Goal: Task Accomplishment & Management: Complete application form

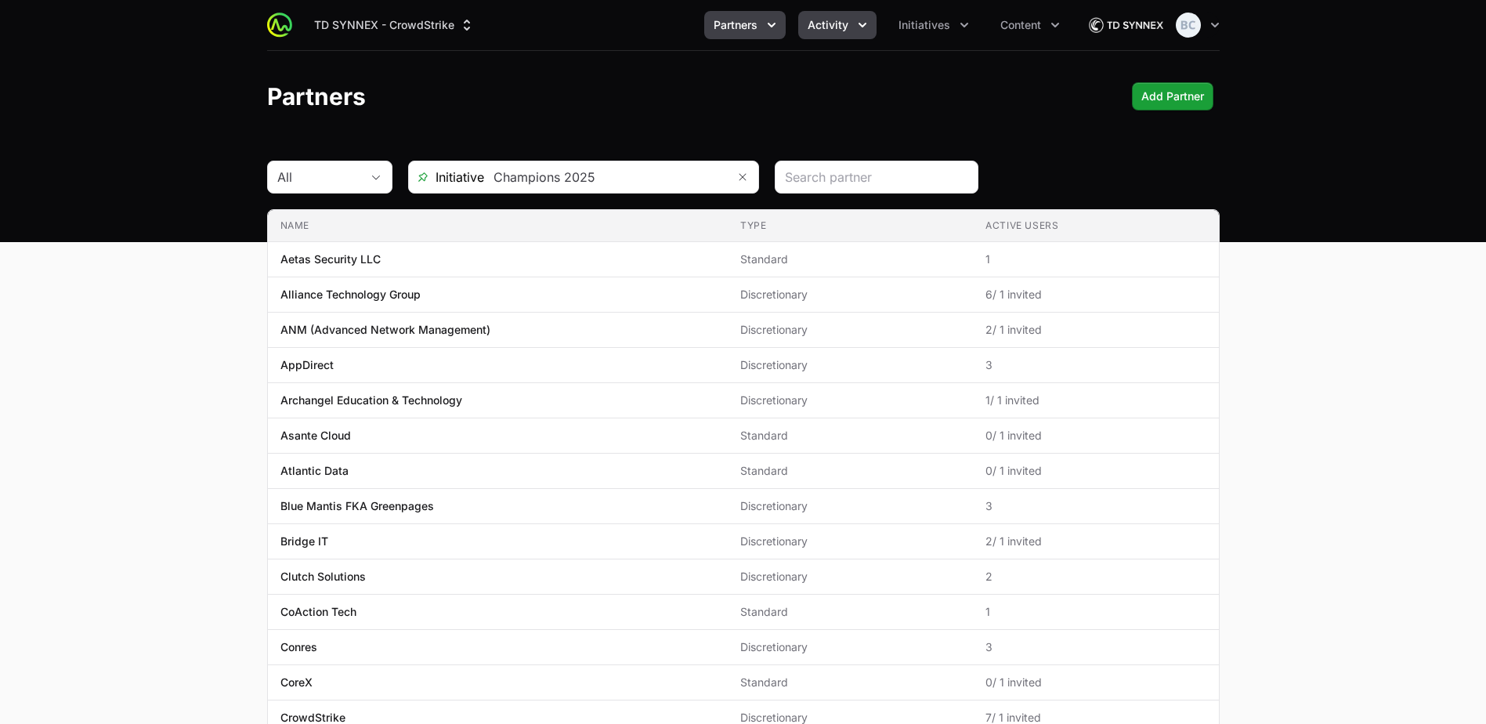
click at [822, 11] on button "Activity" at bounding box center [837, 25] width 78 height 28
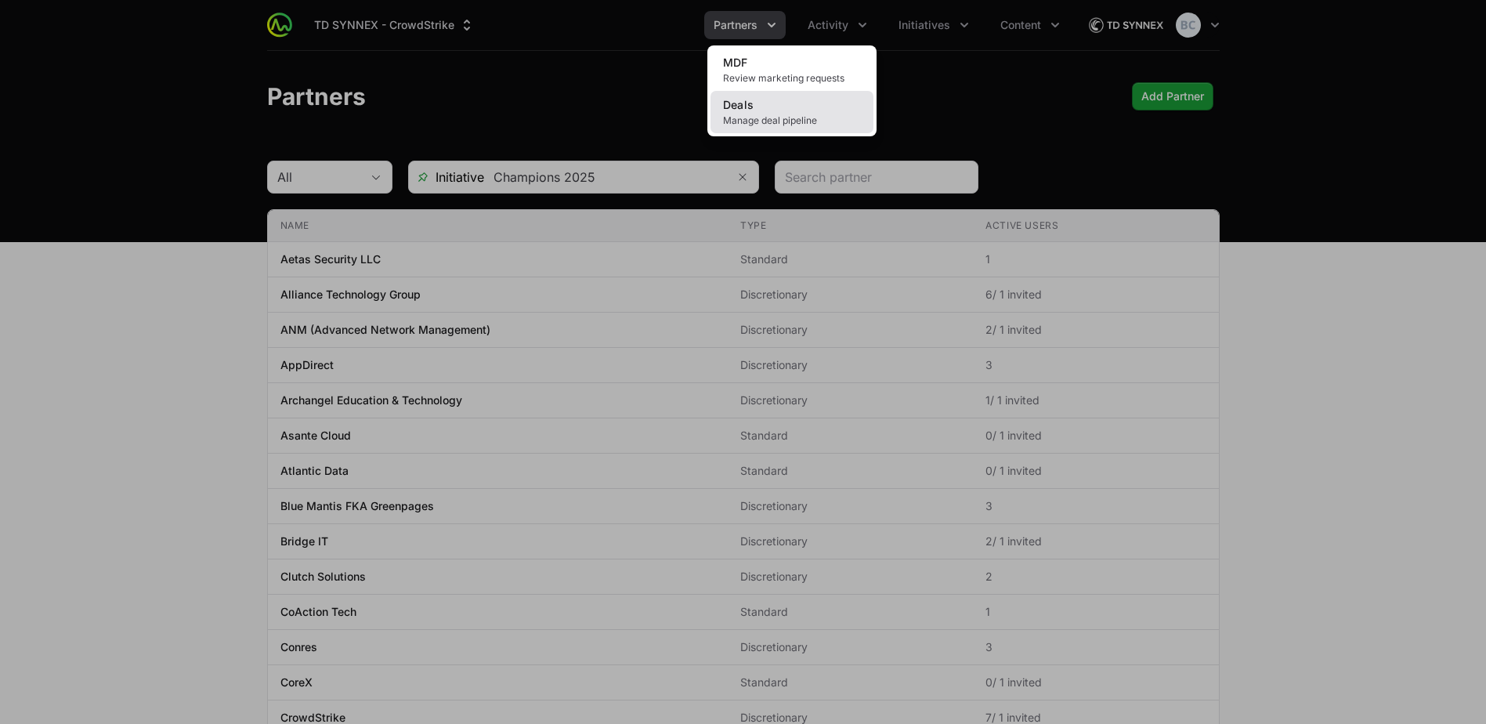
click at [814, 108] on link "Deals Manage deal pipeline" at bounding box center [791, 112] width 163 height 42
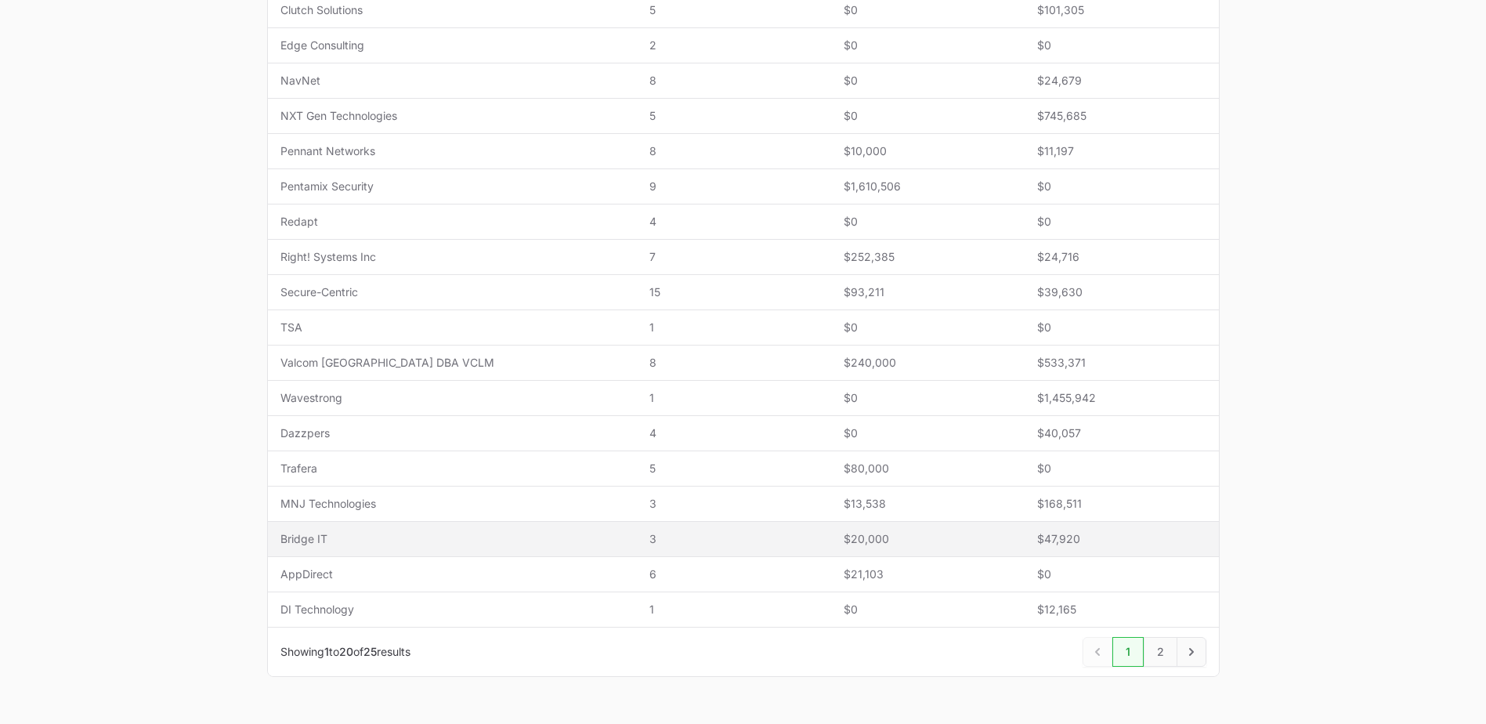
scroll to position [470, 0]
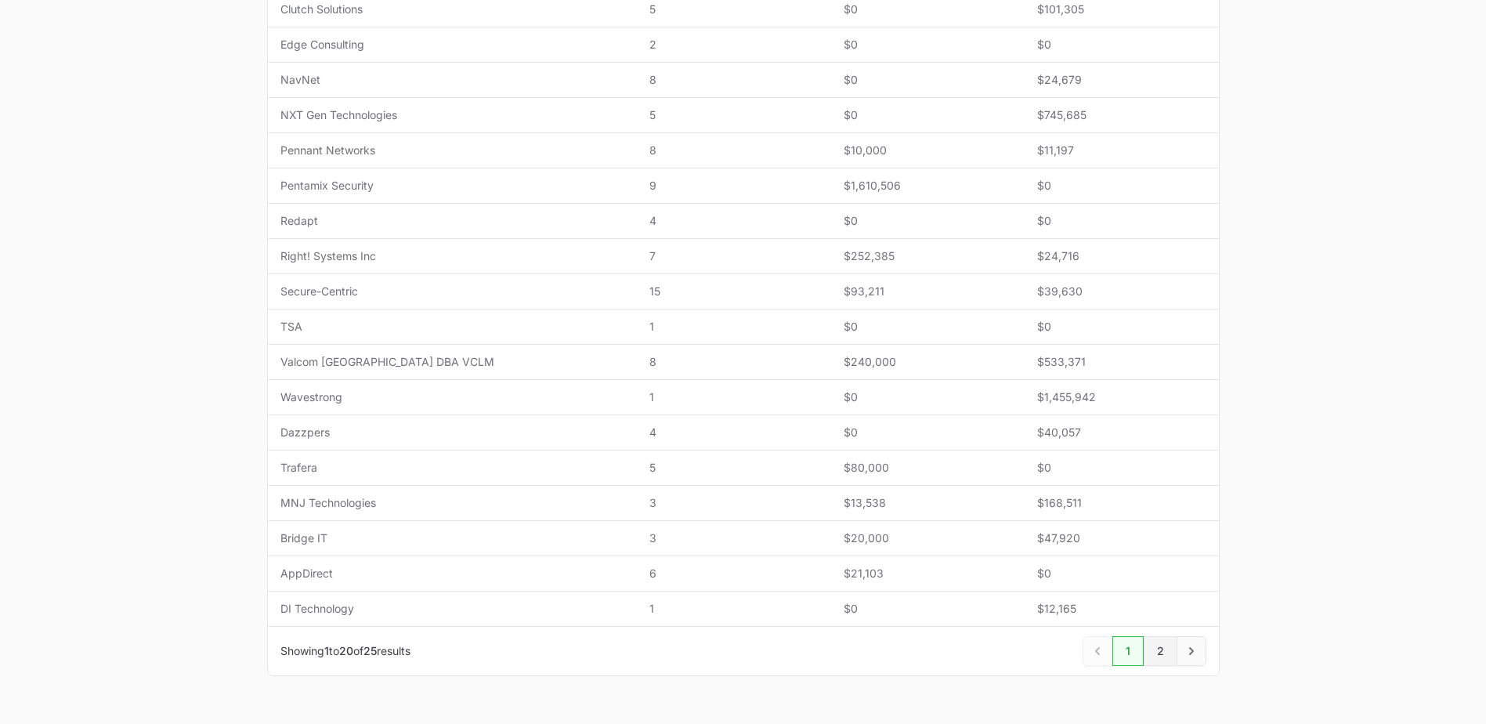
click at [1160, 652] on link "2" at bounding box center [1161, 651] width 34 height 30
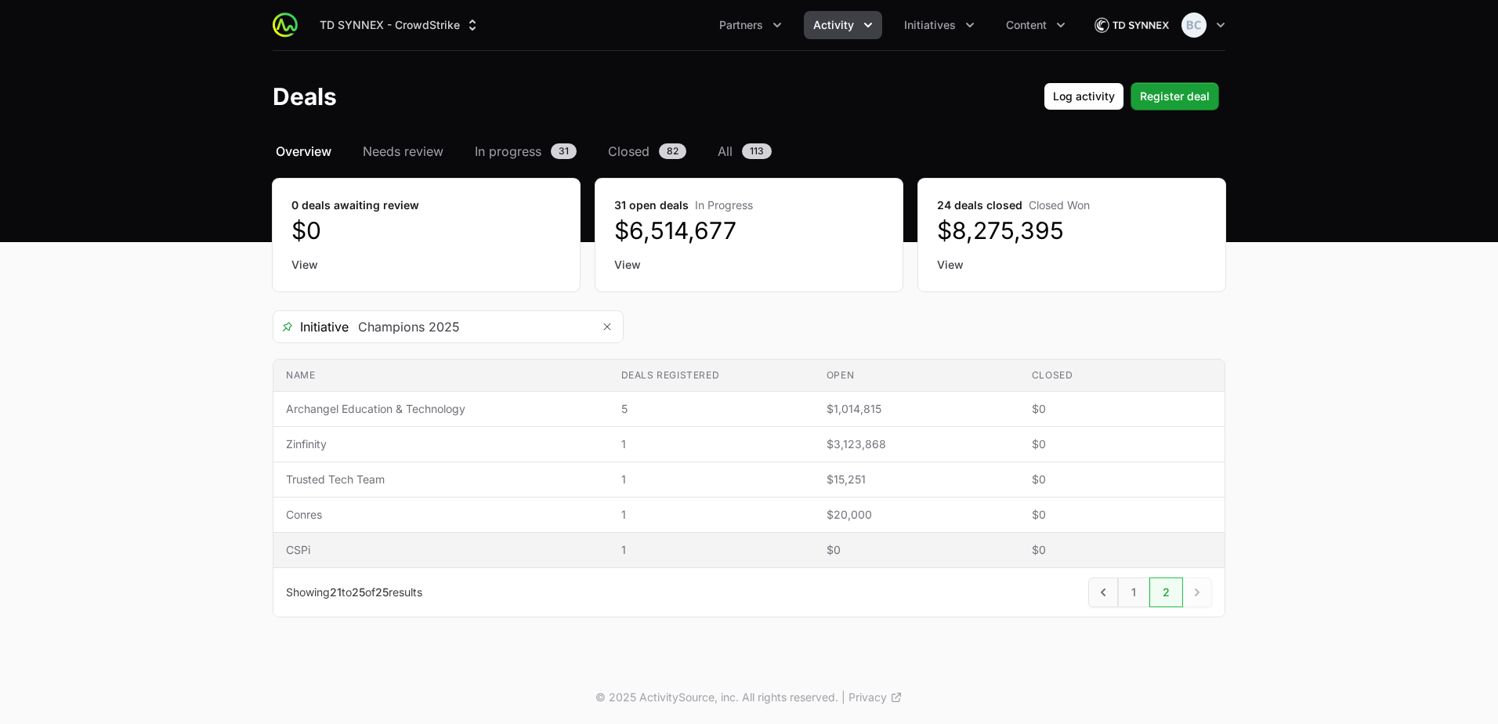
click at [362, 546] on span "CSPi" at bounding box center [441, 550] width 310 height 16
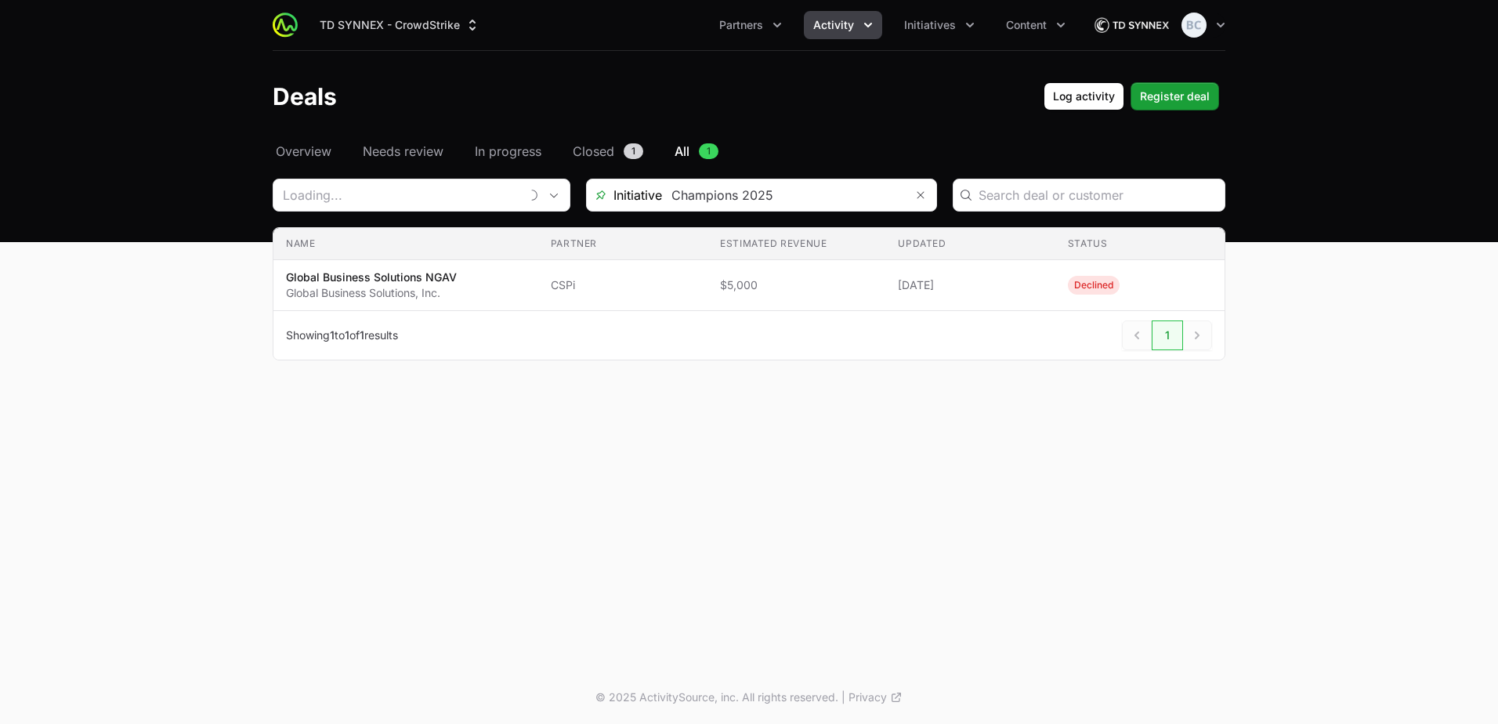
type input "CSPi"
click at [1180, 97] on span "Register deal" at bounding box center [1175, 96] width 70 height 19
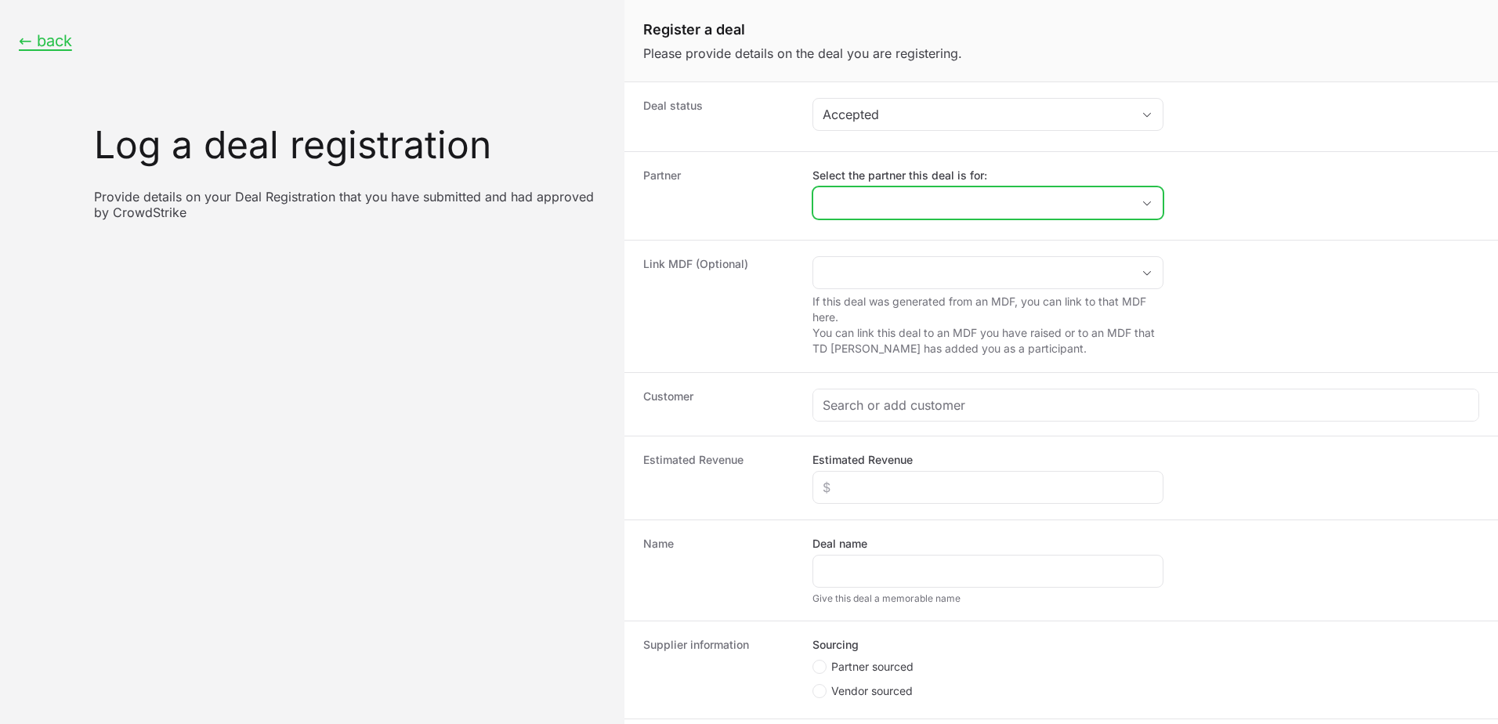
click at [1053, 200] on input "Select the partner this deal is for:" at bounding box center [972, 202] width 318 height 31
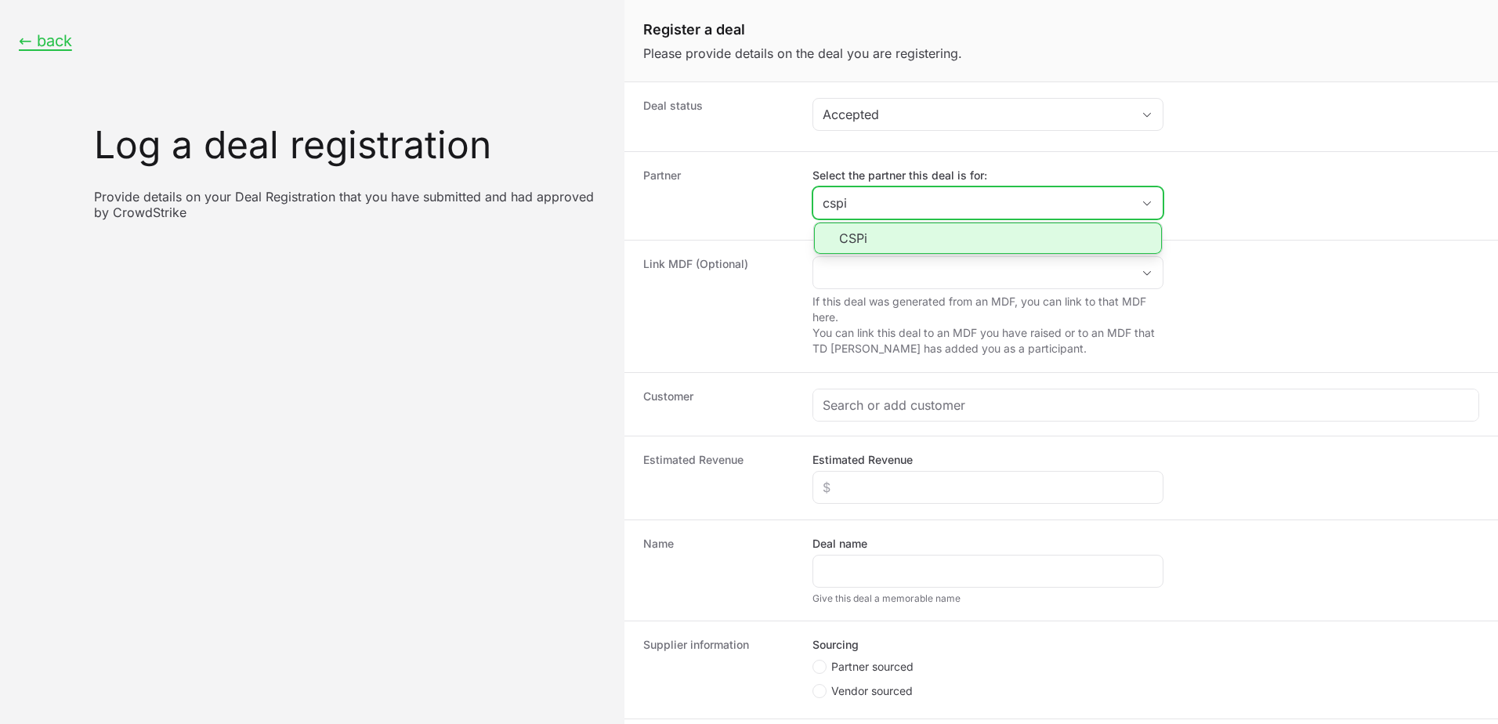
click at [951, 233] on li "CSPi" at bounding box center [988, 237] width 348 height 31
type input "CSPi"
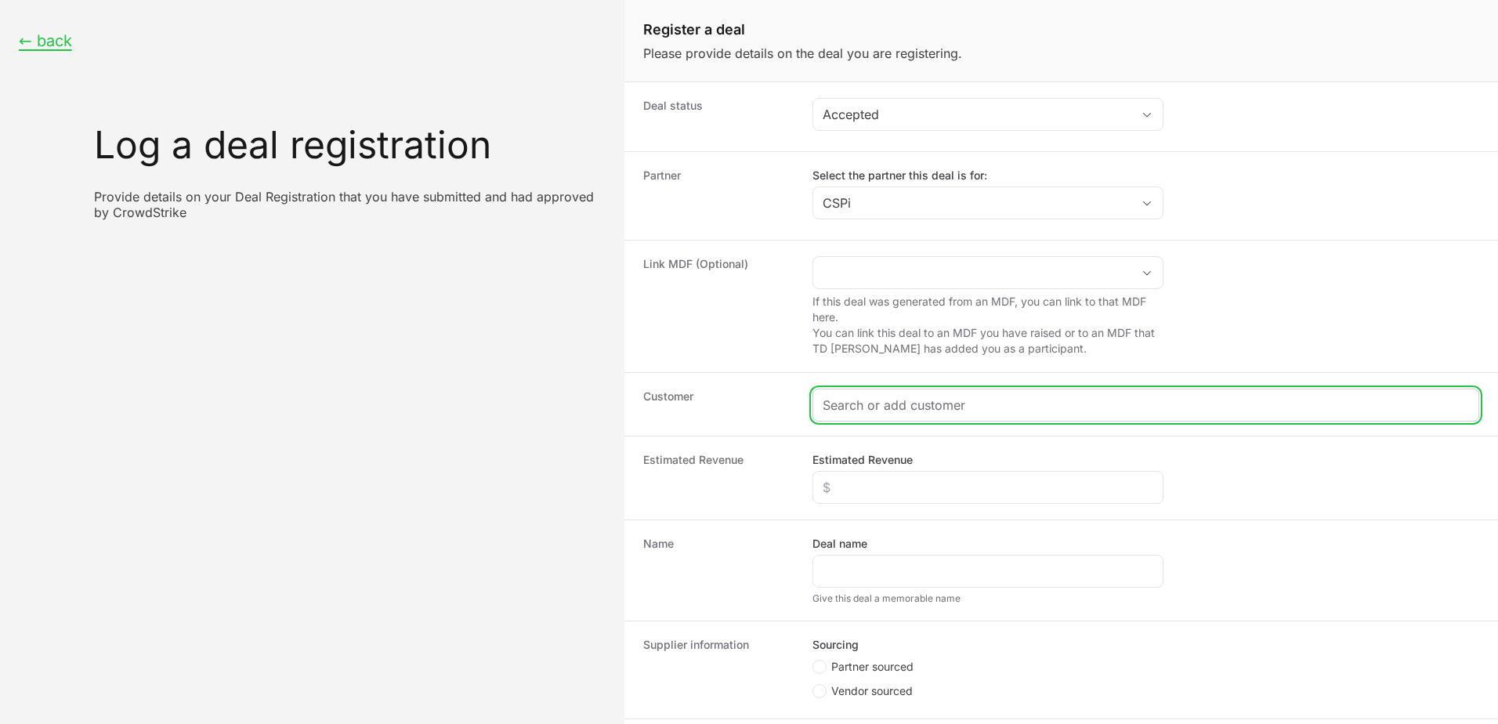
click at [914, 400] on input "Create activity form" at bounding box center [1145, 405] width 646 height 19
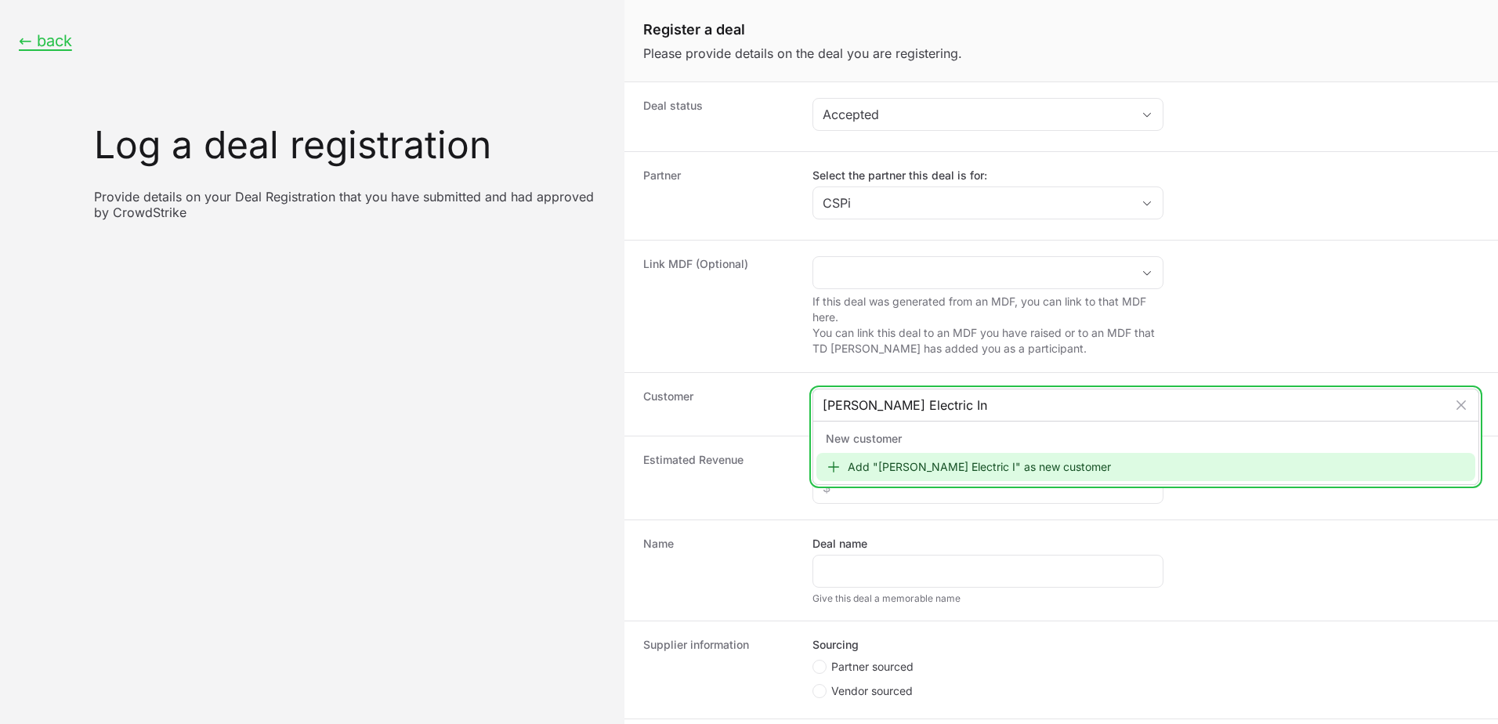
type input "[PERSON_NAME] Electric Inc"
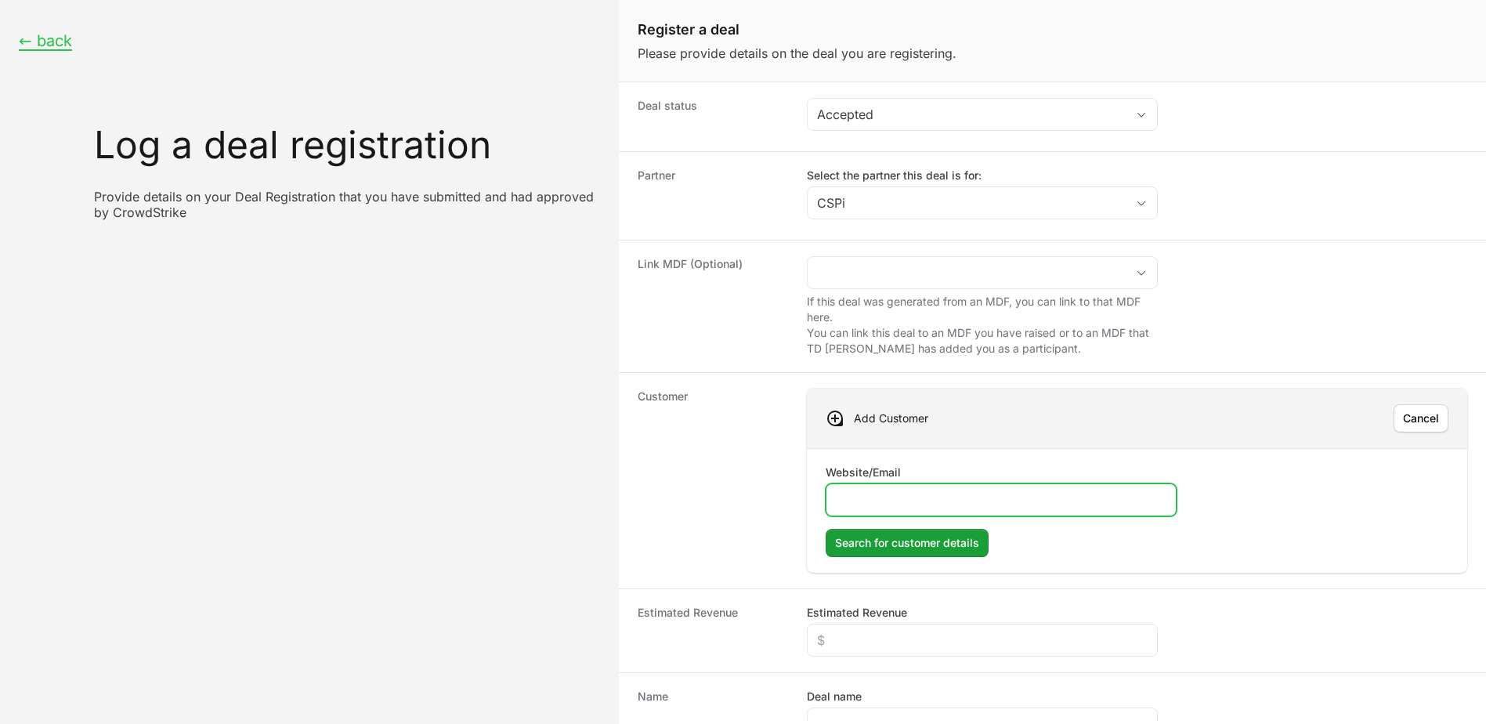
click at [854, 505] on input "Website/Email" at bounding box center [1001, 499] width 331 height 19
paste input "[URL][DOMAIN_NAME]"
type input "[URL][DOMAIN_NAME]"
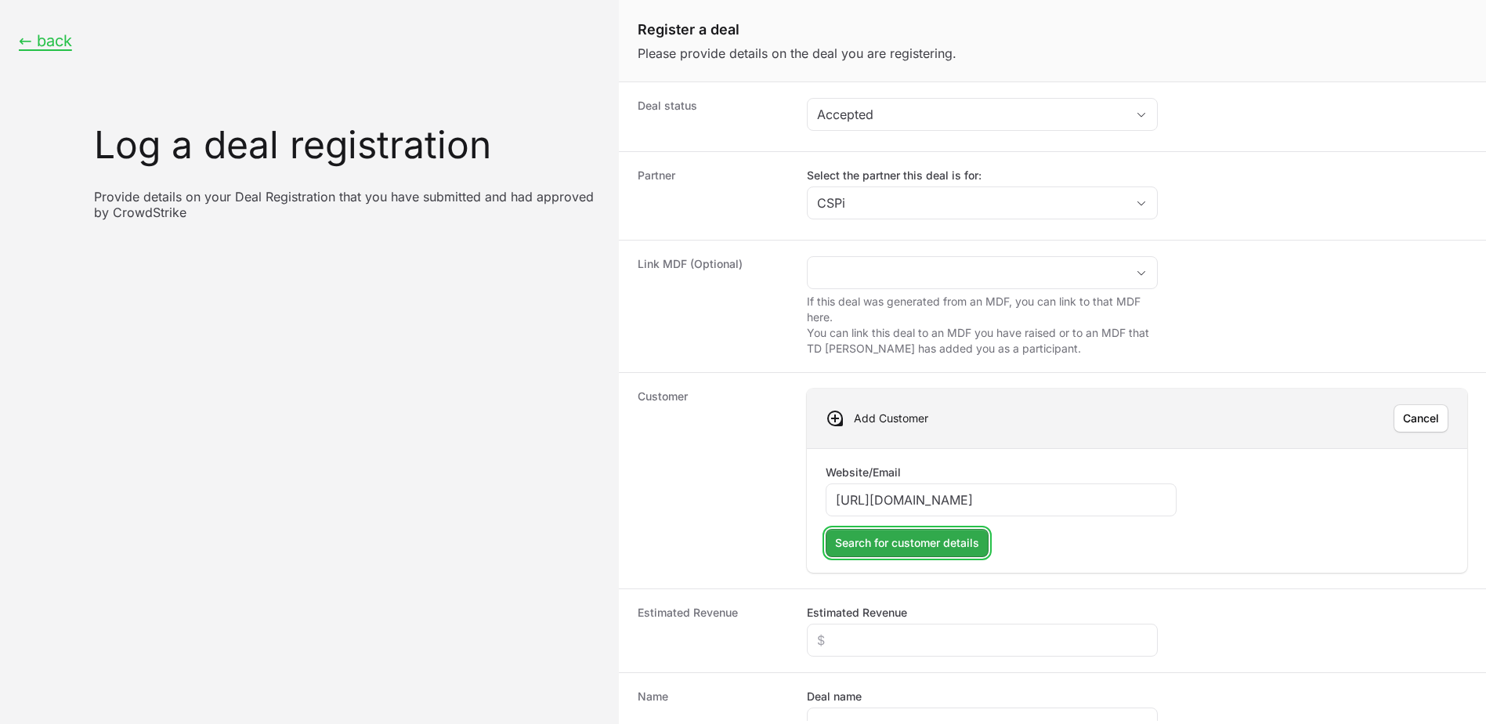
click at [910, 537] on span "Search for customer details" at bounding box center [907, 542] width 144 height 19
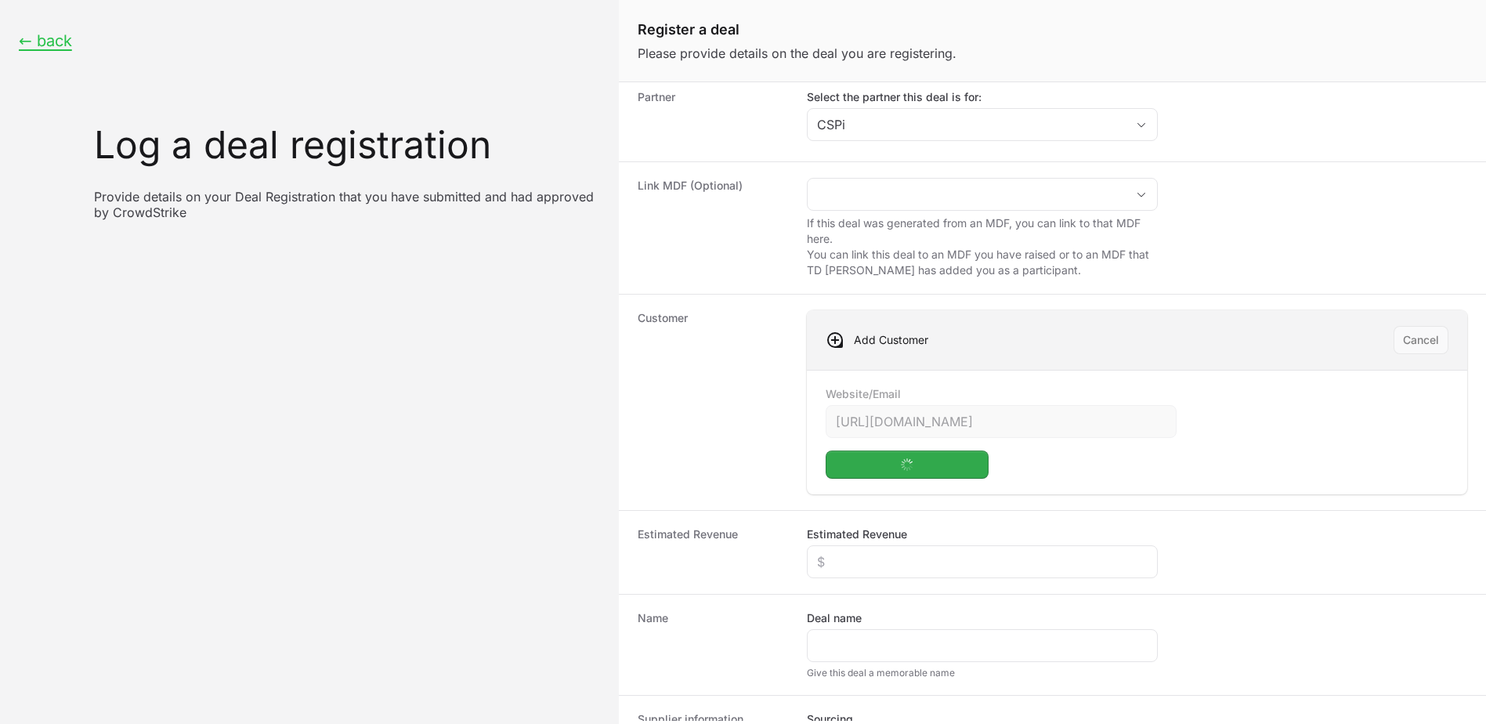
scroll to position [157, 0]
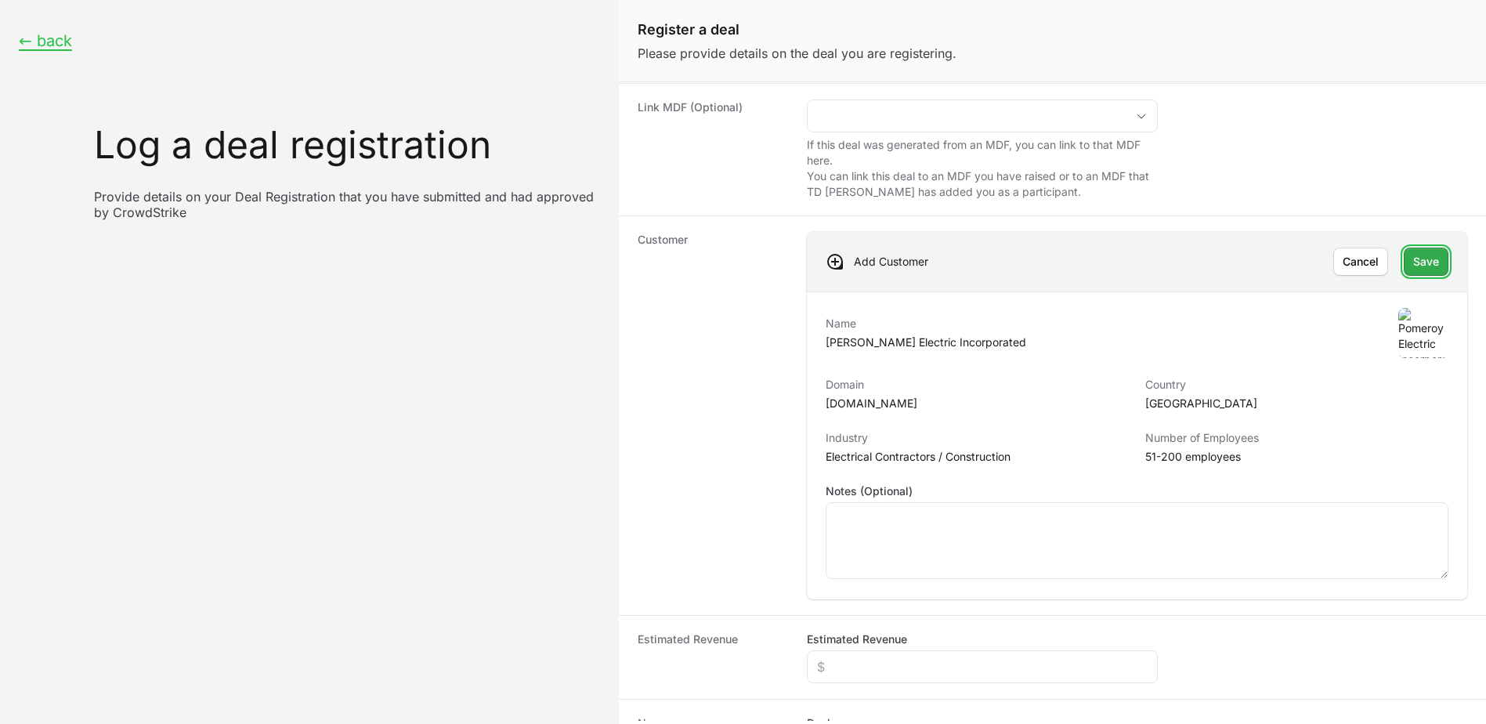
click at [1421, 253] on span "Save" at bounding box center [1426, 261] width 26 height 19
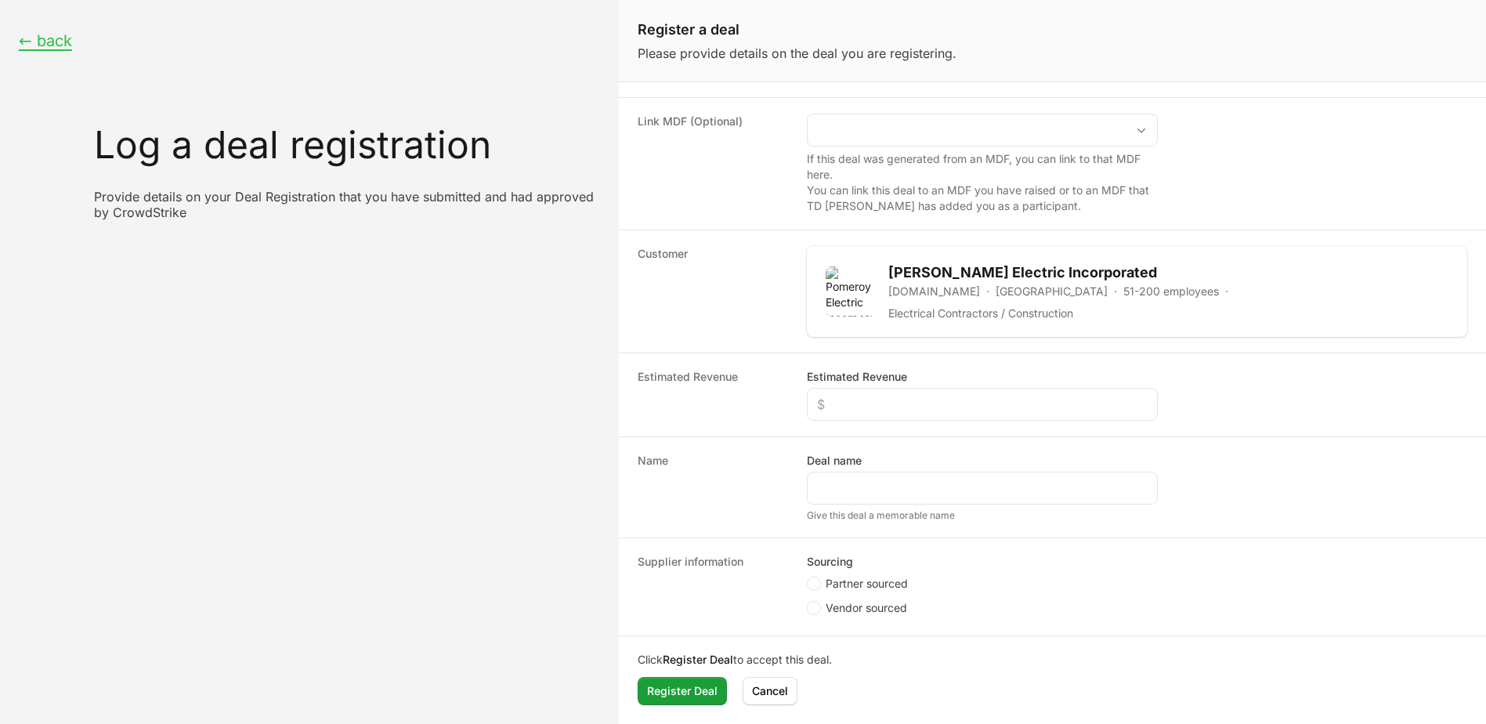
scroll to position [133, 0]
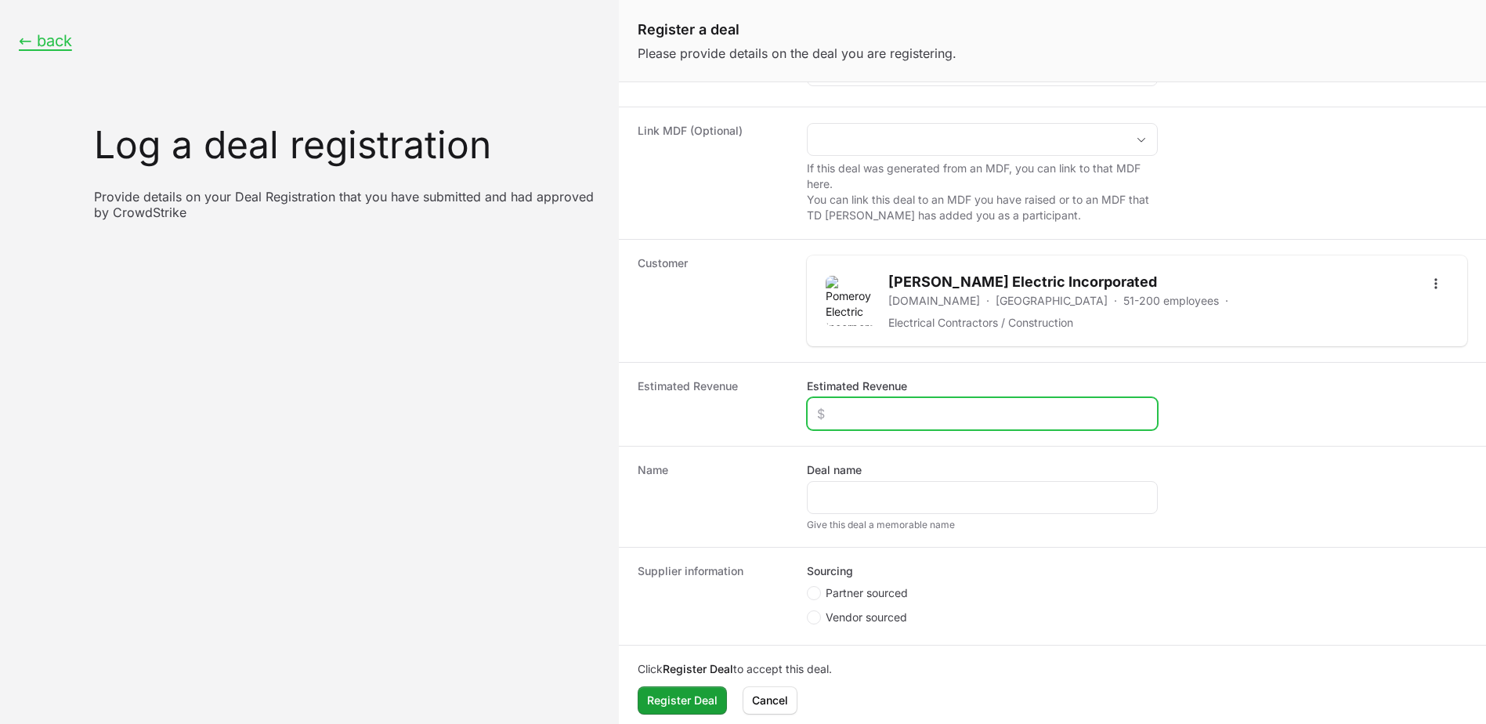
click at [885, 407] on input "Estimated Revenue" at bounding box center [982, 413] width 331 height 19
type input "$4,683"
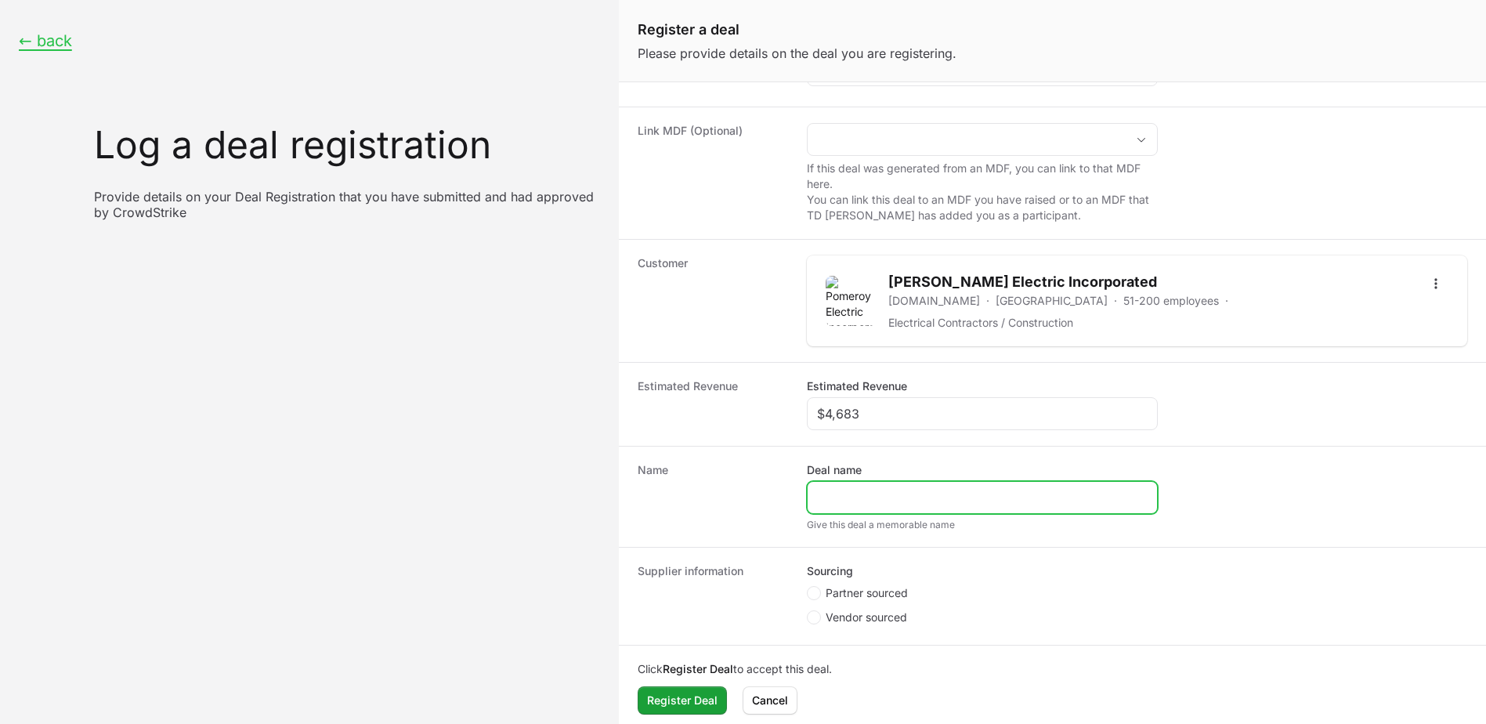
click at [832, 488] on input "Deal name" at bounding box center [982, 497] width 331 height 19
type input "[PERSON_NAME] Electrinc Inc"
click at [842, 585] on span "Partner sourced" at bounding box center [867, 593] width 82 height 16
click at [808, 719] on input "Partner sourced" at bounding box center [808, 720] width 2 height 2
radio input "true"
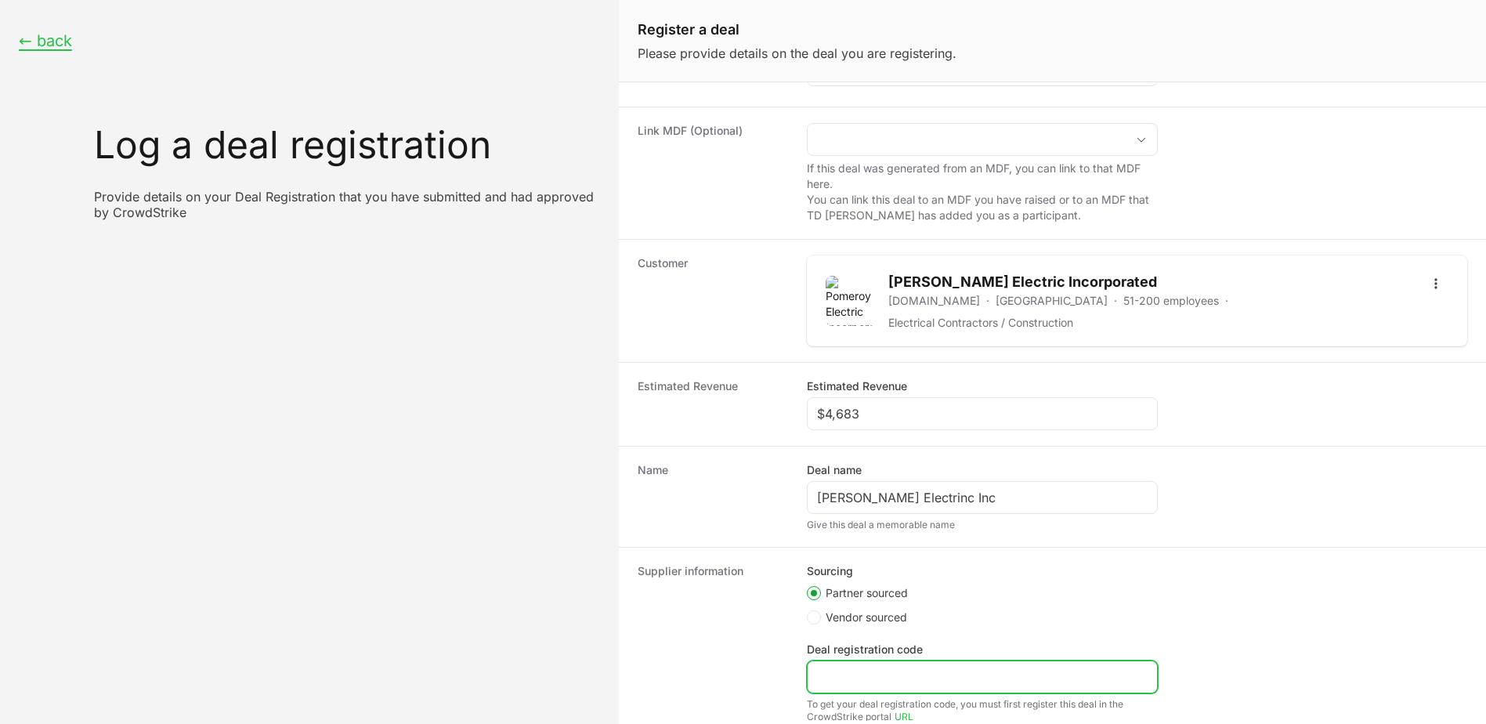
click at [842, 667] on input "Deal registration code" at bounding box center [982, 676] width 331 height 19
type input "Velocity"
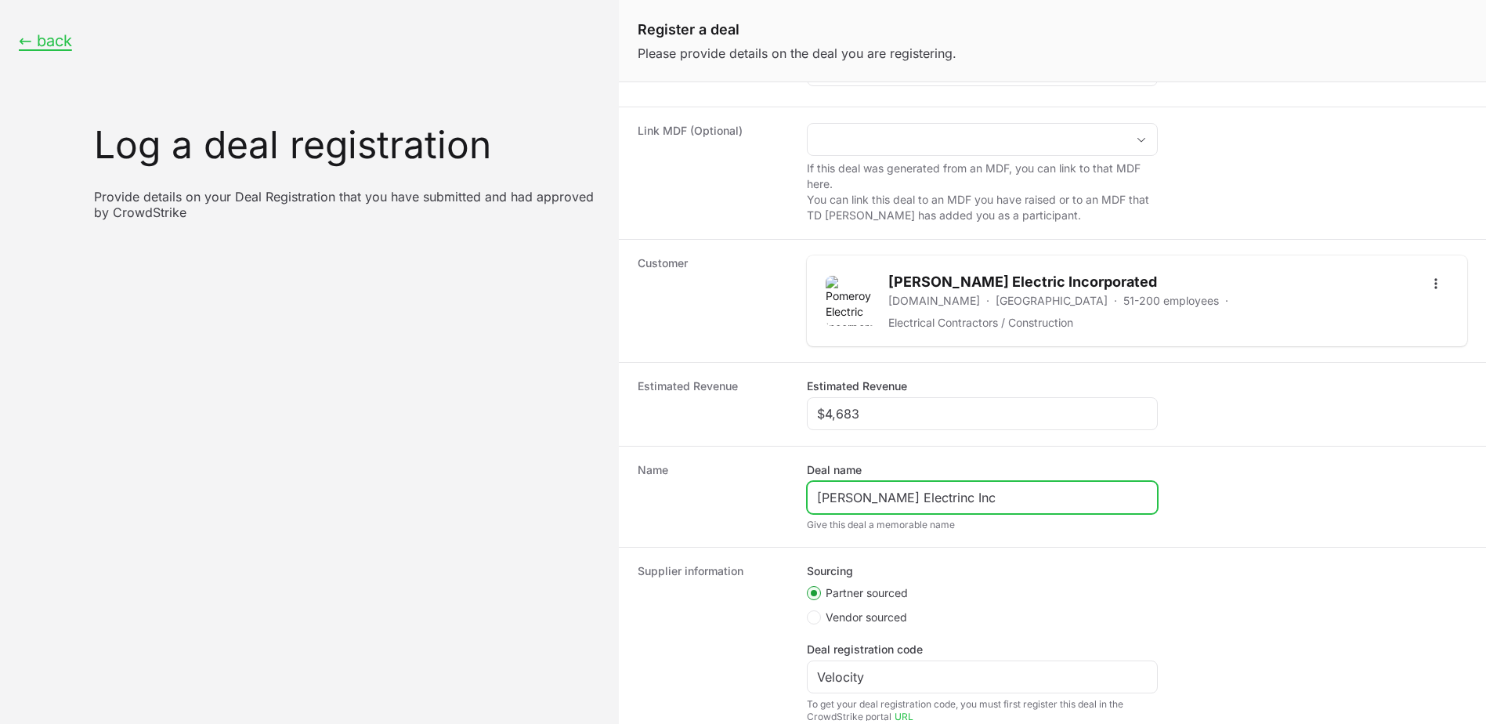
click at [920, 488] on input "[PERSON_NAME] Electrinc Inc" at bounding box center [982, 497] width 331 height 19
type input "[PERSON_NAME] Electric Inc"
drag, startPoint x: 984, startPoint y: 522, endPoint x: 993, endPoint y: 521, distance: 9.4
click at [984, 521] on div "Name Deal name [PERSON_NAME] Electric Inc Give this deal a memorable name" at bounding box center [1052, 496] width 867 height 101
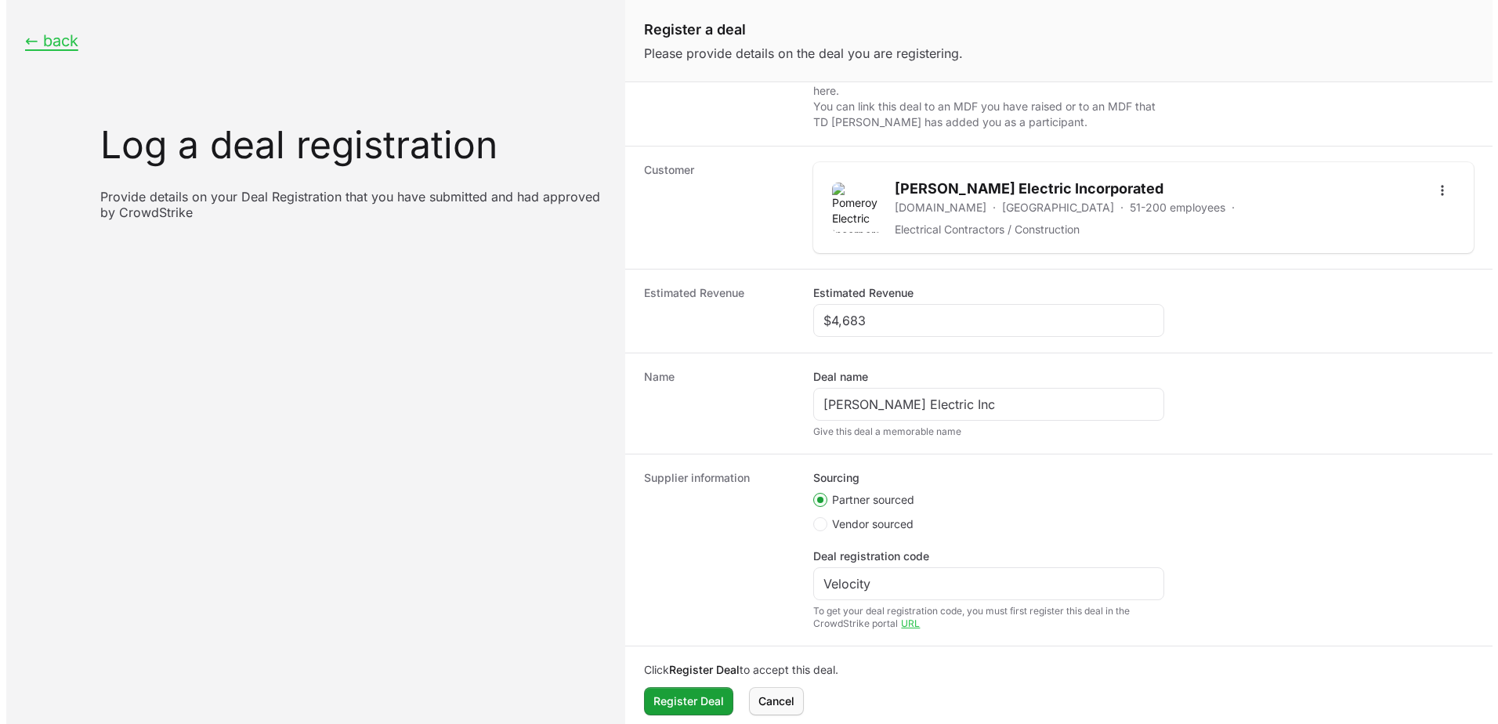
scroll to position [227, 0]
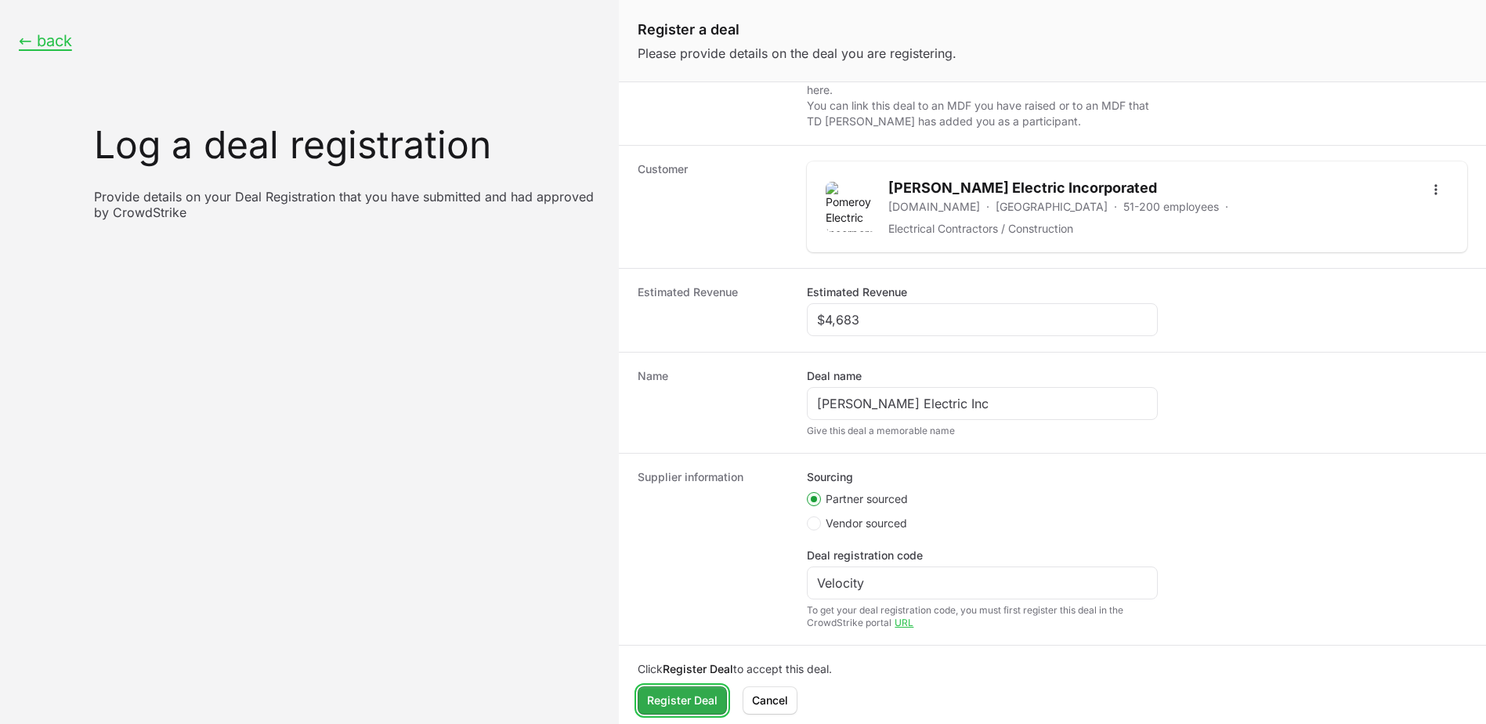
click at [663, 699] on span "Register Deal" at bounding box center [682, 700] width 70 height 19
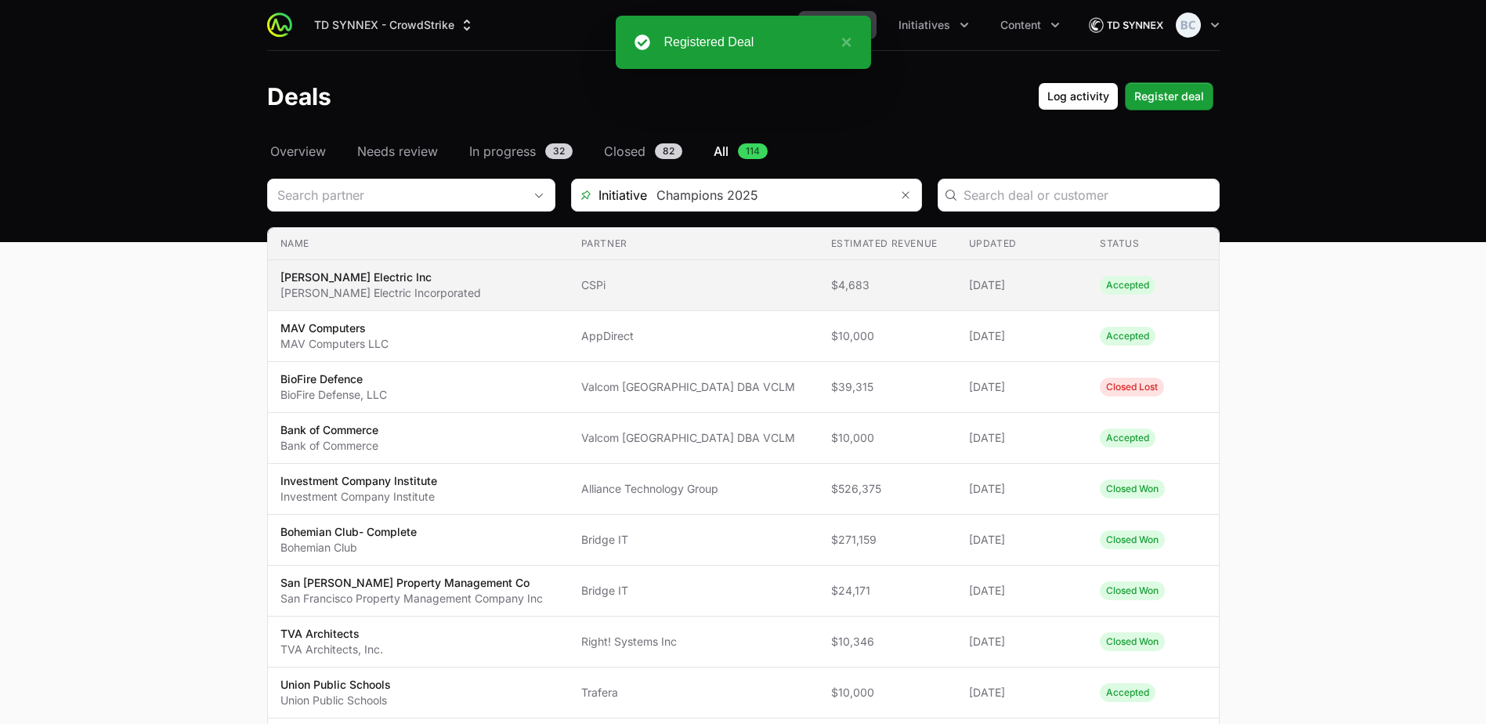
click at [543, 286] on span "[PERSON_NAME] Electric Inc [PERSON_NAME] Electric Incorporated" at bounding box center [418, 284] width 276 height 31
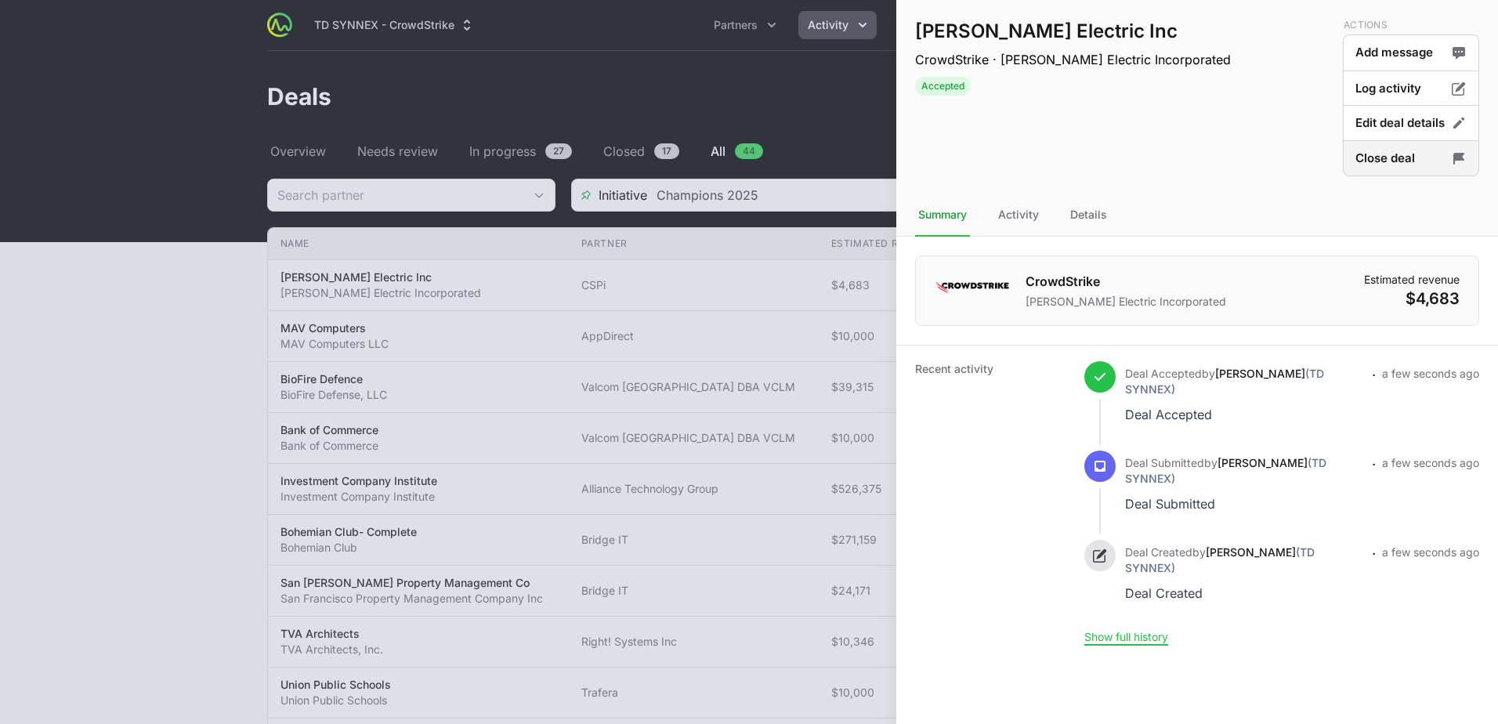
click at [1385, 162] on button "Close deal" at bounding box center [1410, 158] width 136 height 37
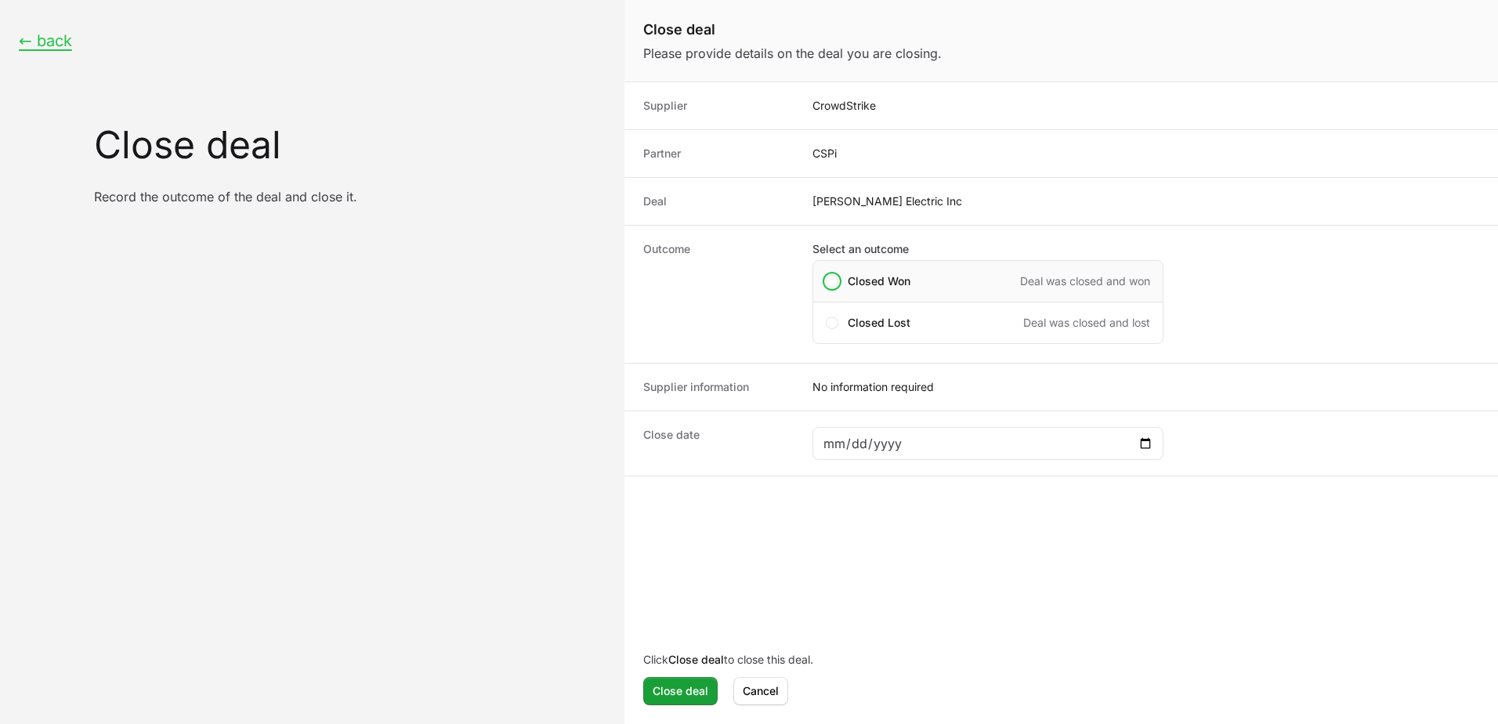
click at [883, 288] on span "Closed Won" at bounding box center [878, 281] width 63 height 16
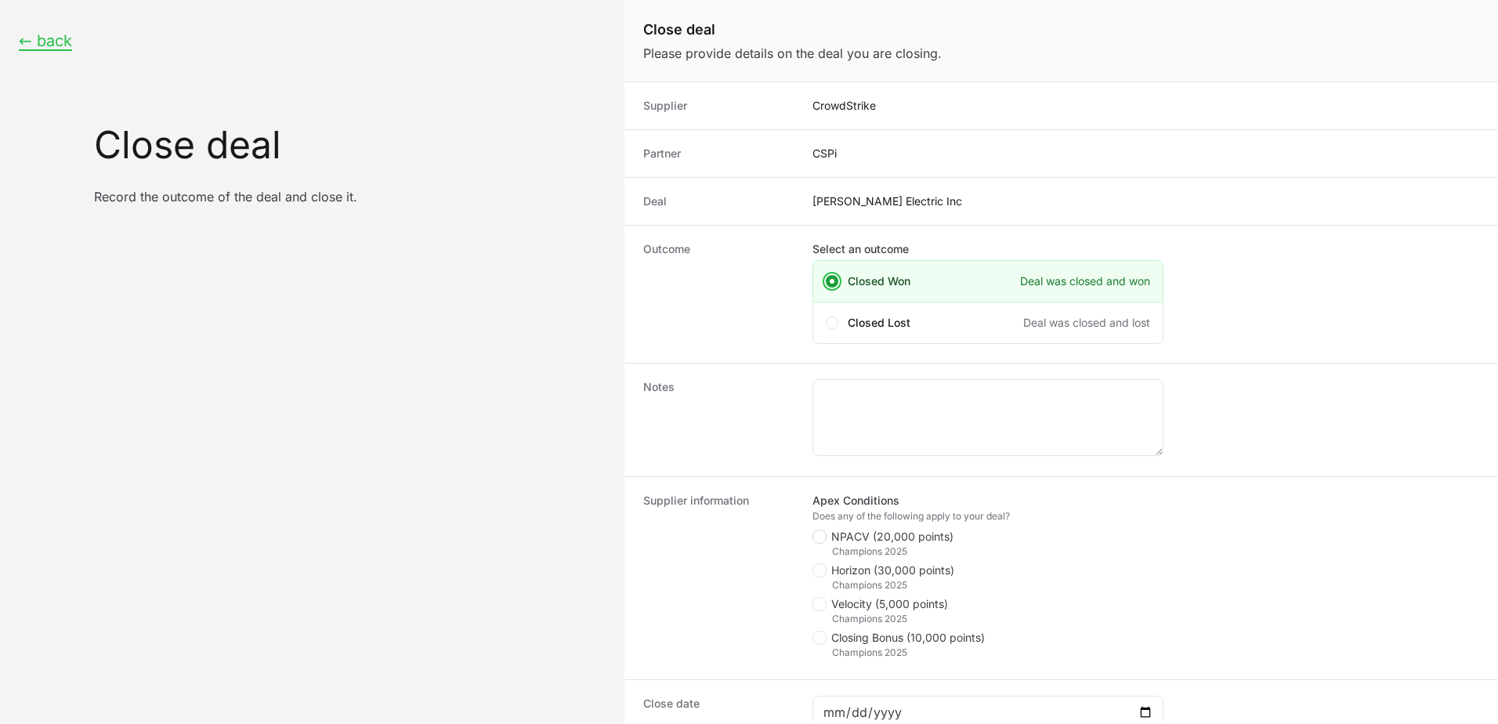
click at [821, 533] on icon "Close deal form" at bounding box center [819, 536] width 9 height 13
click at [814, 531] on input "NPACV (20,000 points)" at bounding box center [813, 530] width 2 height 2
checkbox input "true"
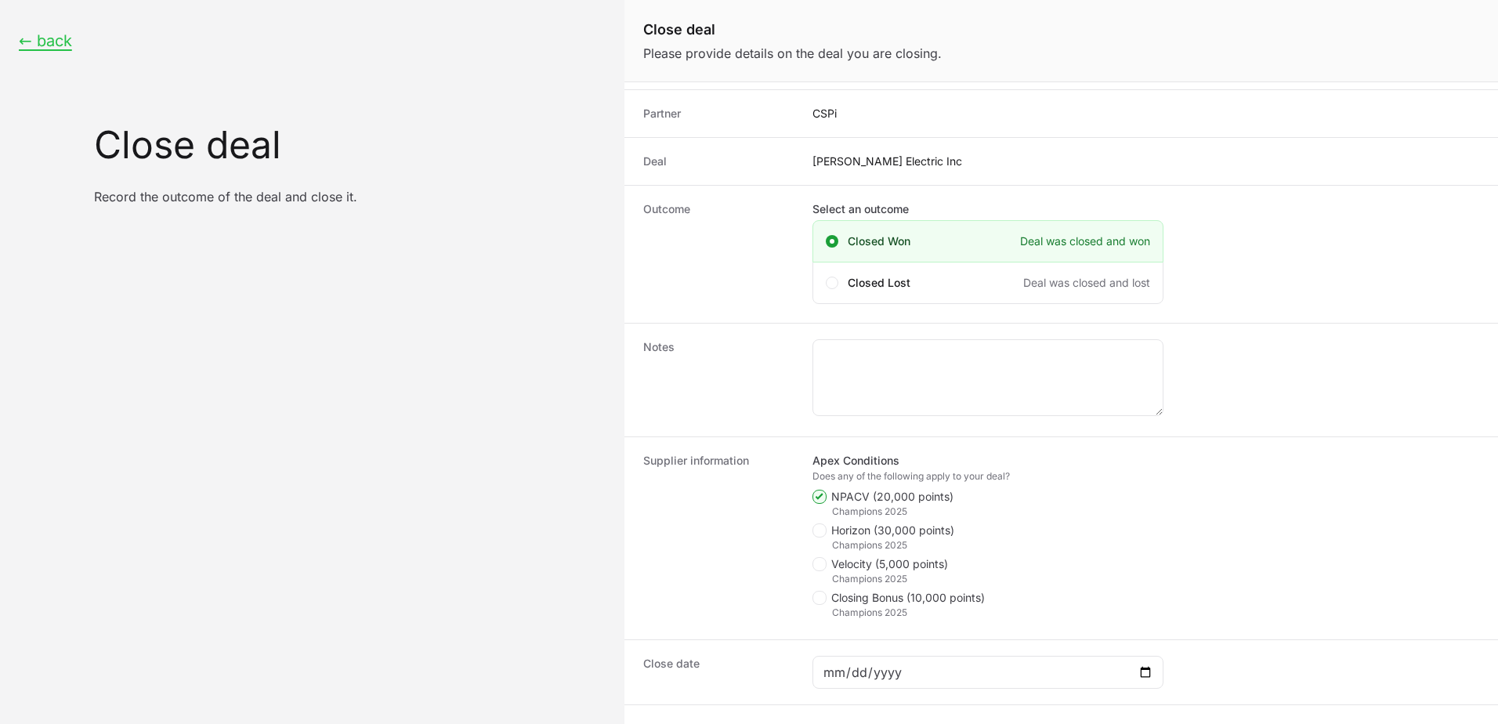
scroll to position [78, 0]
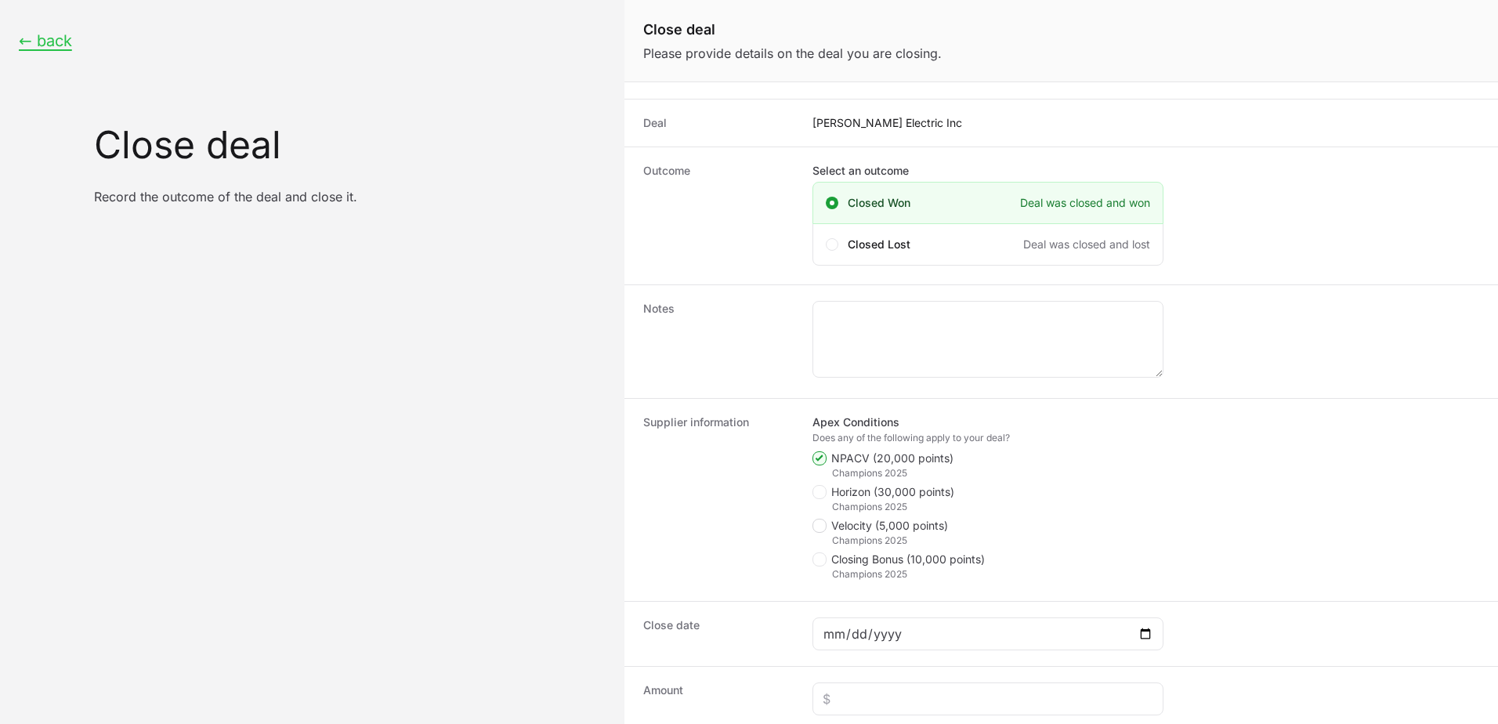
click at [822, 526] on icon "Close deal form" at bounding box center [819, 525] width 9 height 13
click at [814, 597] on input "Velocity (5,000 points)" at bounding box center [813, 598] width 2 height 2
checkbox input "true"
click at [873, 323] on textarea "Close deal form" at bounding box center [987, 339] width 349 height 75
click at [851, 322] on textarea "To enrich screen reader interactions, please activate Accessibility in Grammarl…" at bounding box center [987, 339] width 349 height 75
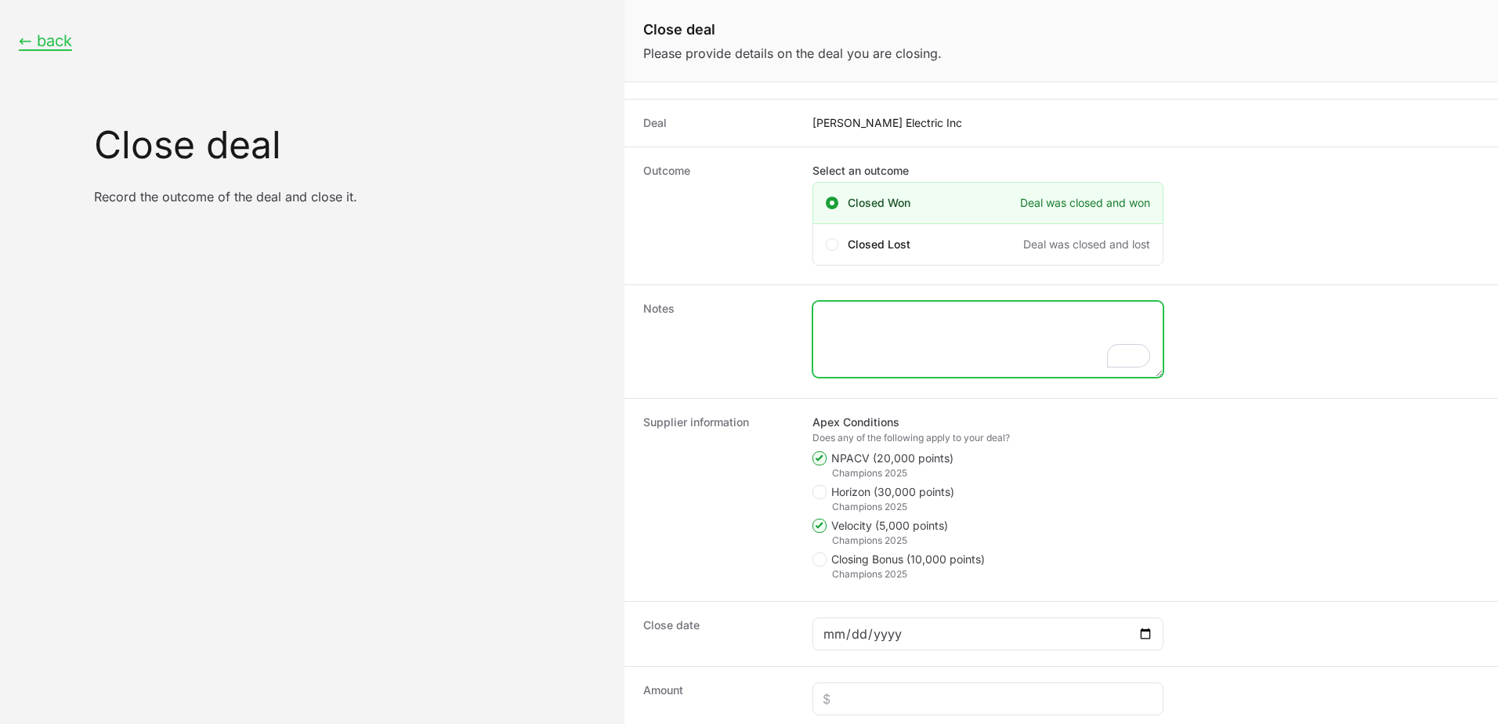
paste textarea "Sales Order 165645176"
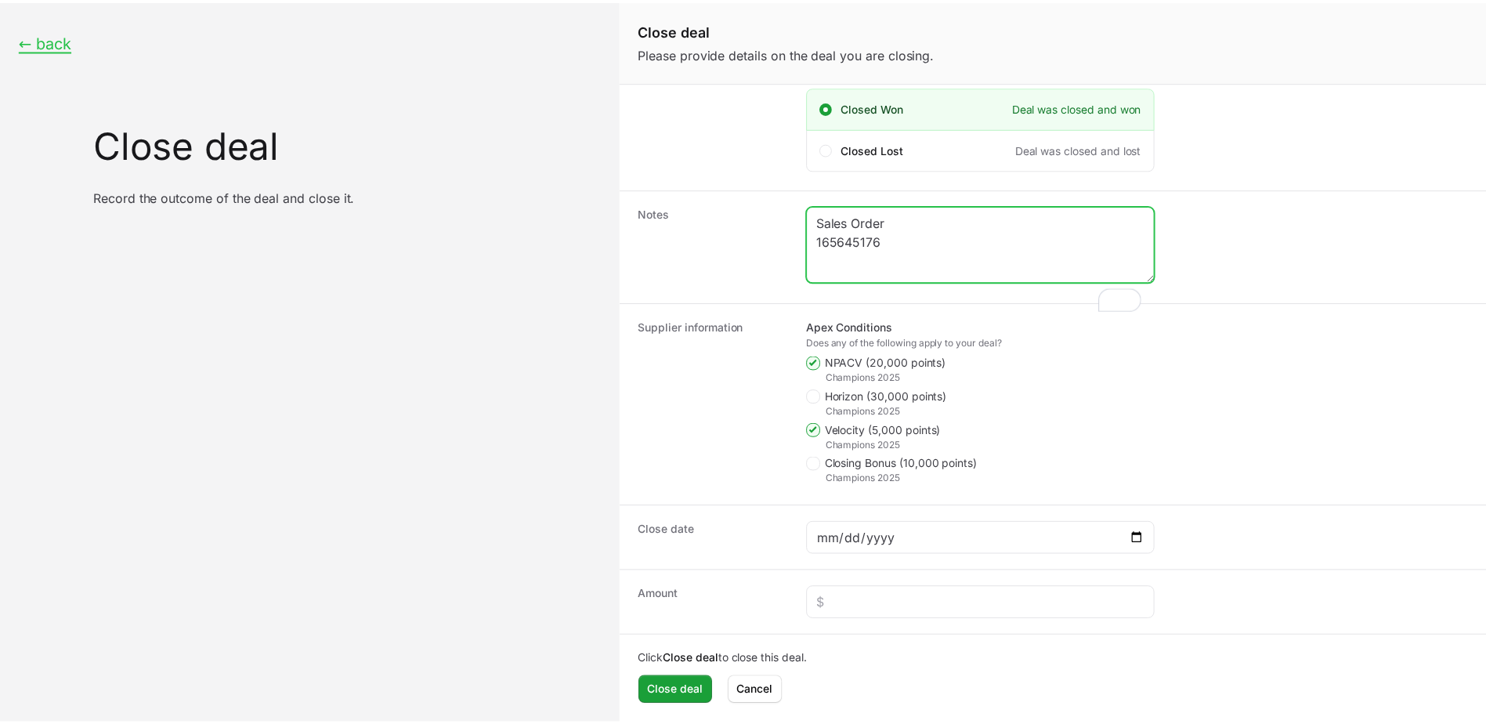
scroll to position [174, 0]
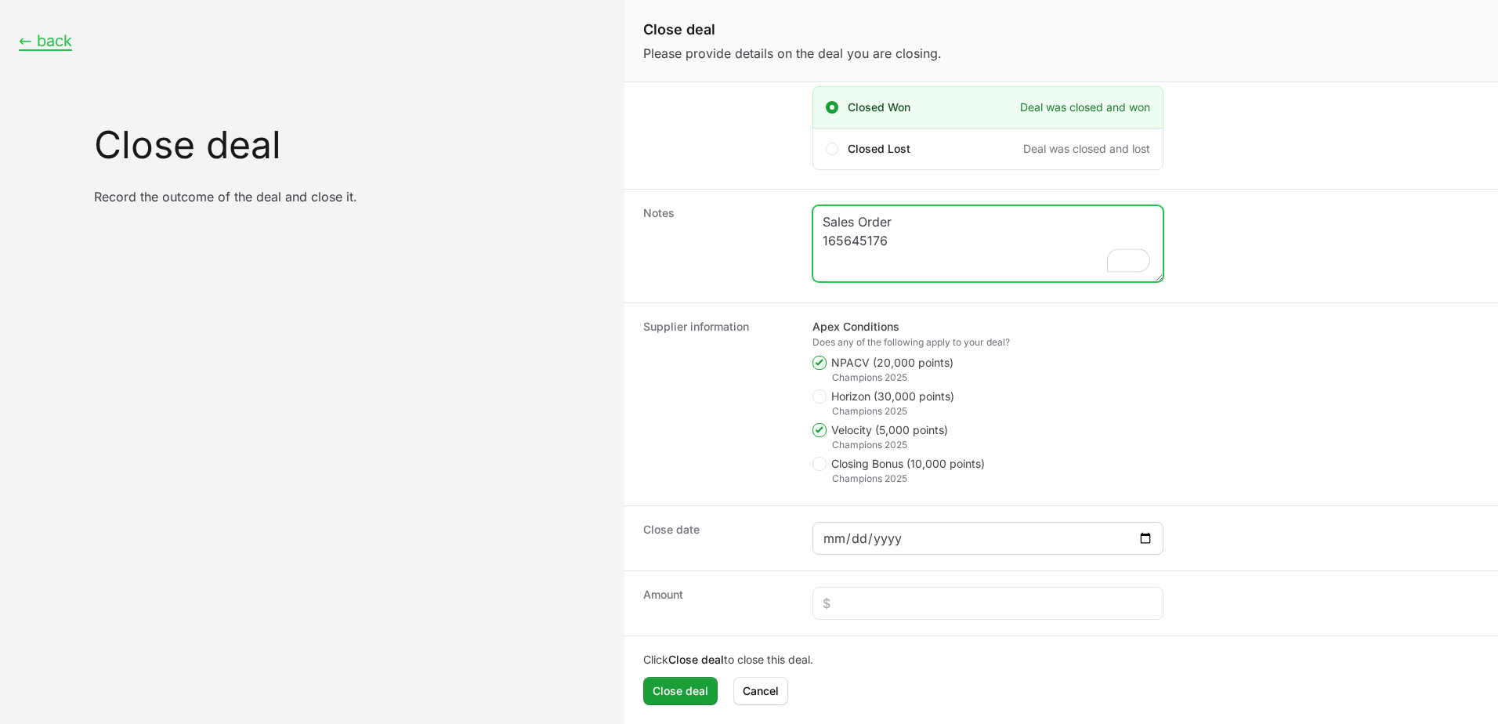
type textarea "Sales Order 165645176"
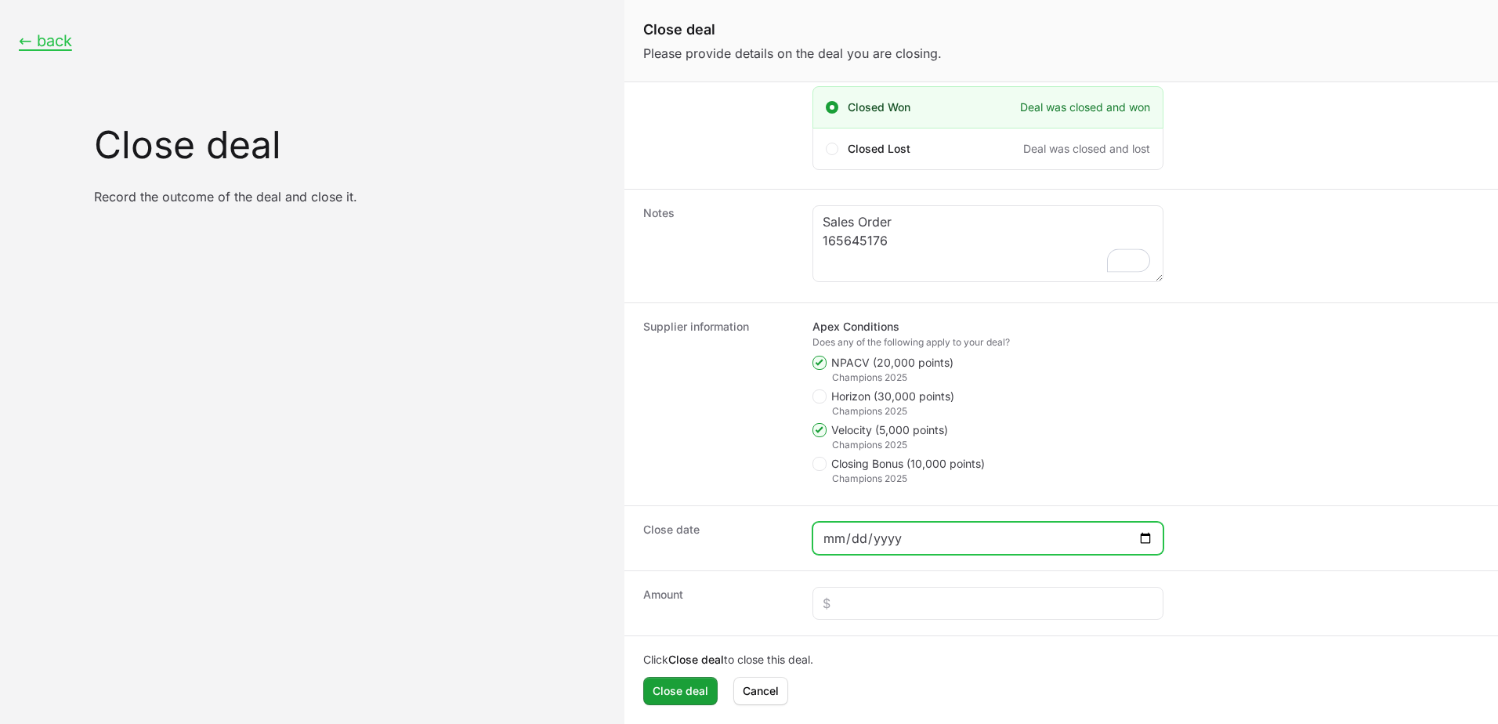
click at [1147, 532] on input "Close deal form" at bounding box center [987, 538] width 331 height 19
type input "[DATE]"
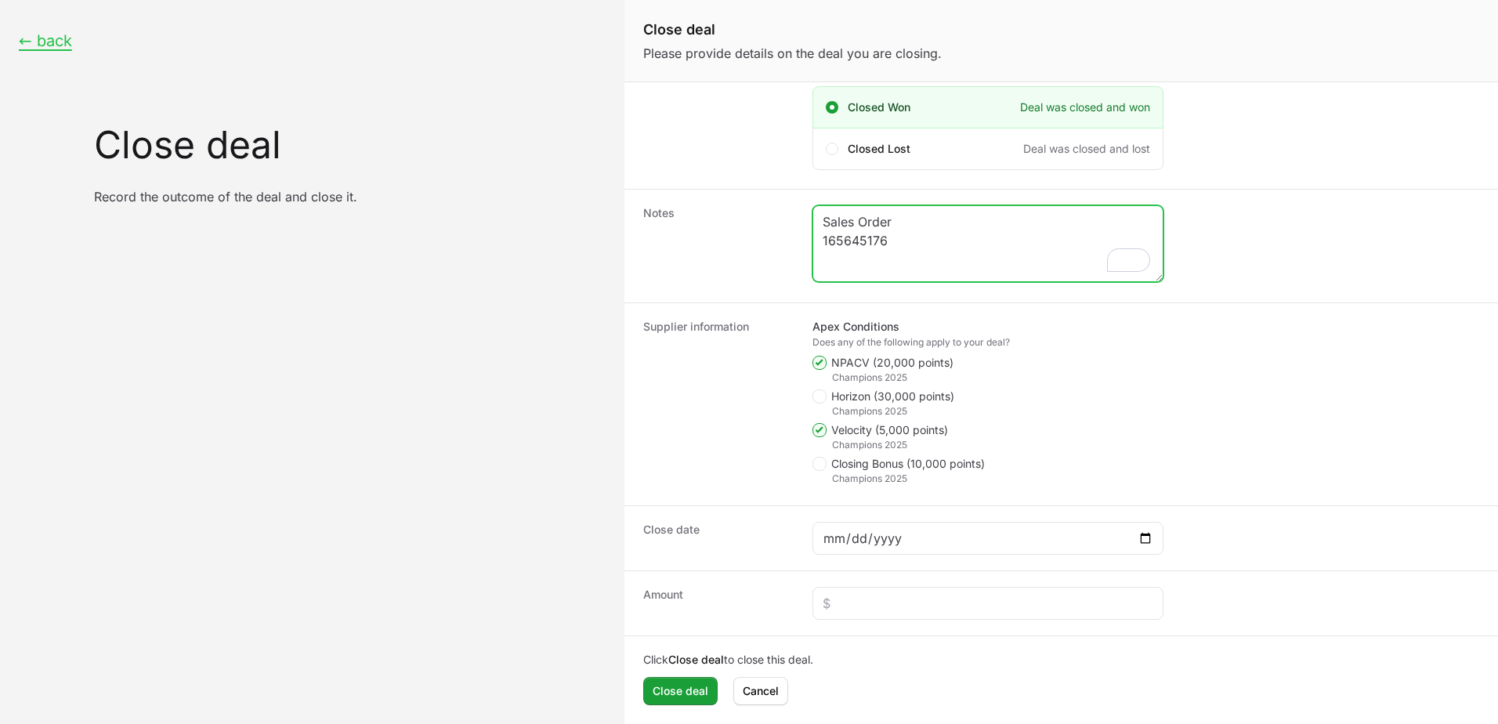
click at [885, 262] on textarea "Sales Order 165645176" at bounding box center [987, 243] width 349 height 75
type textarea "Sales Order 165645176- Velocity: Enterprise 60 seats!"
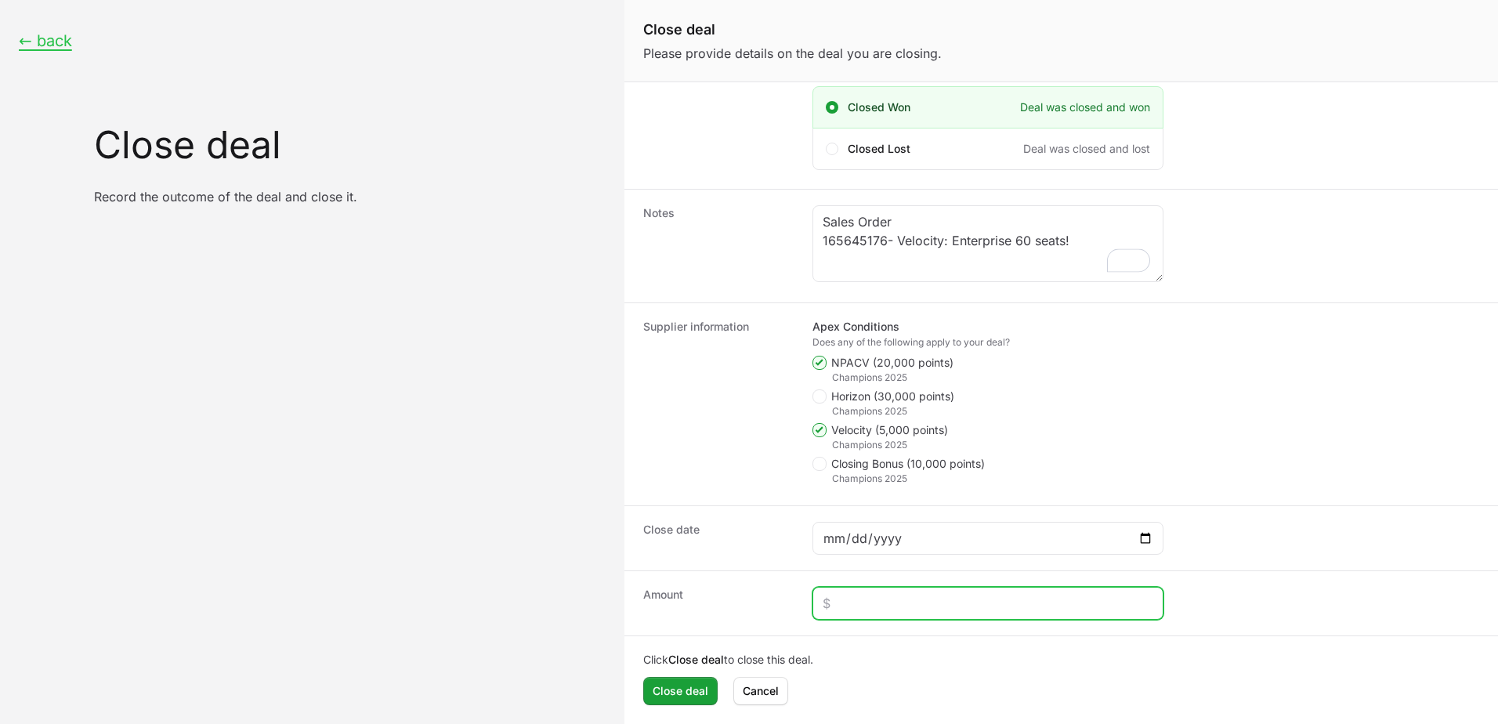
click at [874, 598] on input "Close deal form" at bounding box center [987, 603] width 331 height 19
type input "$4,683"
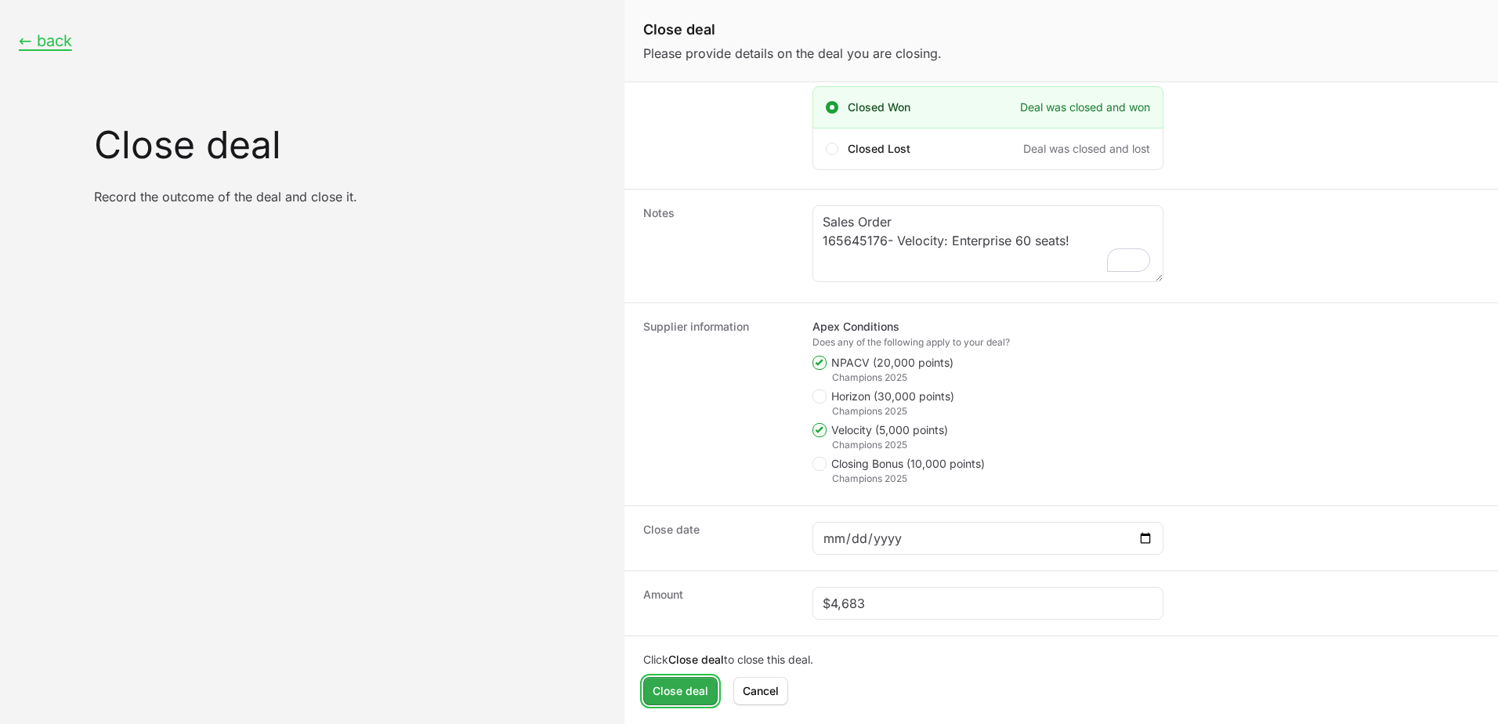
click at [692, 685] on span "Close deal" at bounding box center [680, 690] width 56 height 19
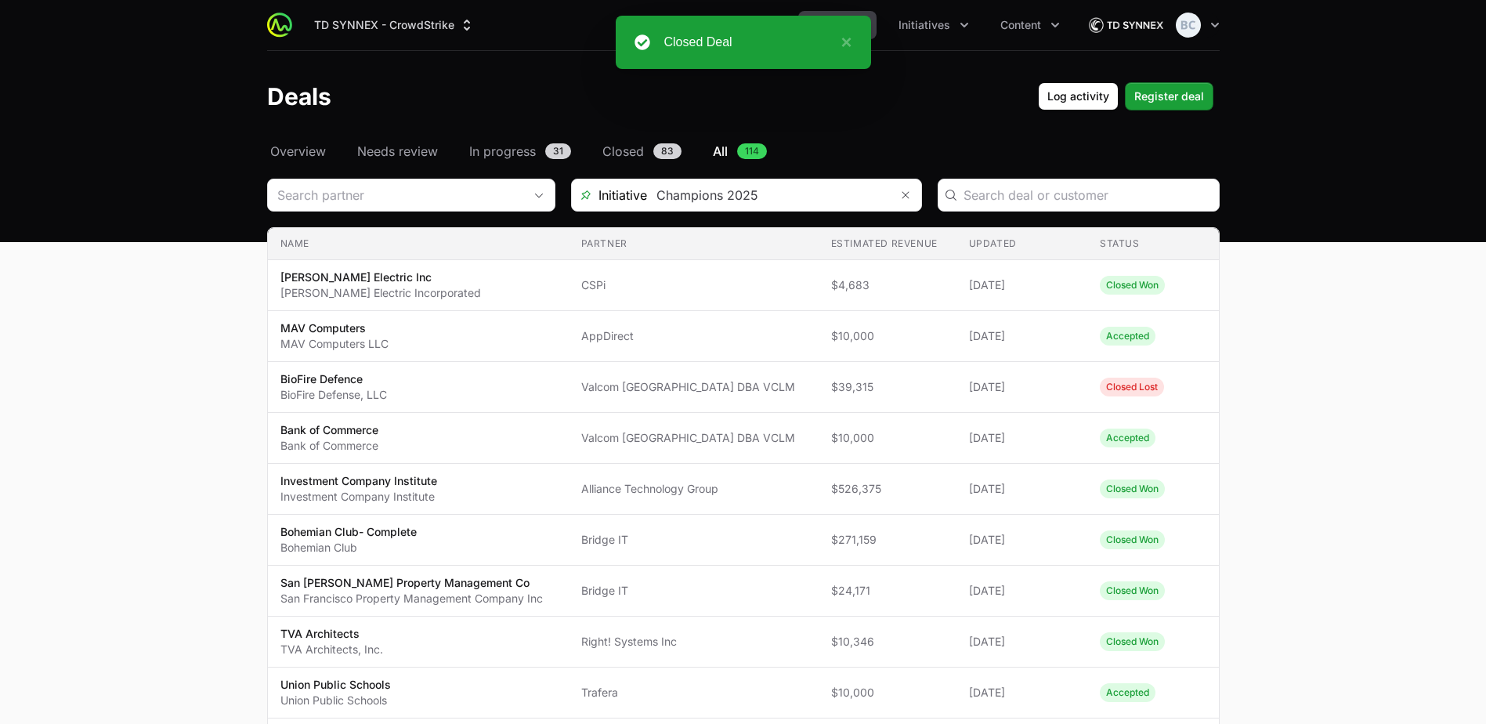
click at [967, 9] on div "TD SYNNEX - CrowdStrike Partners Activity Initiatives Content Open user menu Op…" at bounding box center [743, 25] width 952 height 50
click at [946, 36] on button "Initiatives" at bounding box center [933, 25] width 89 height 28
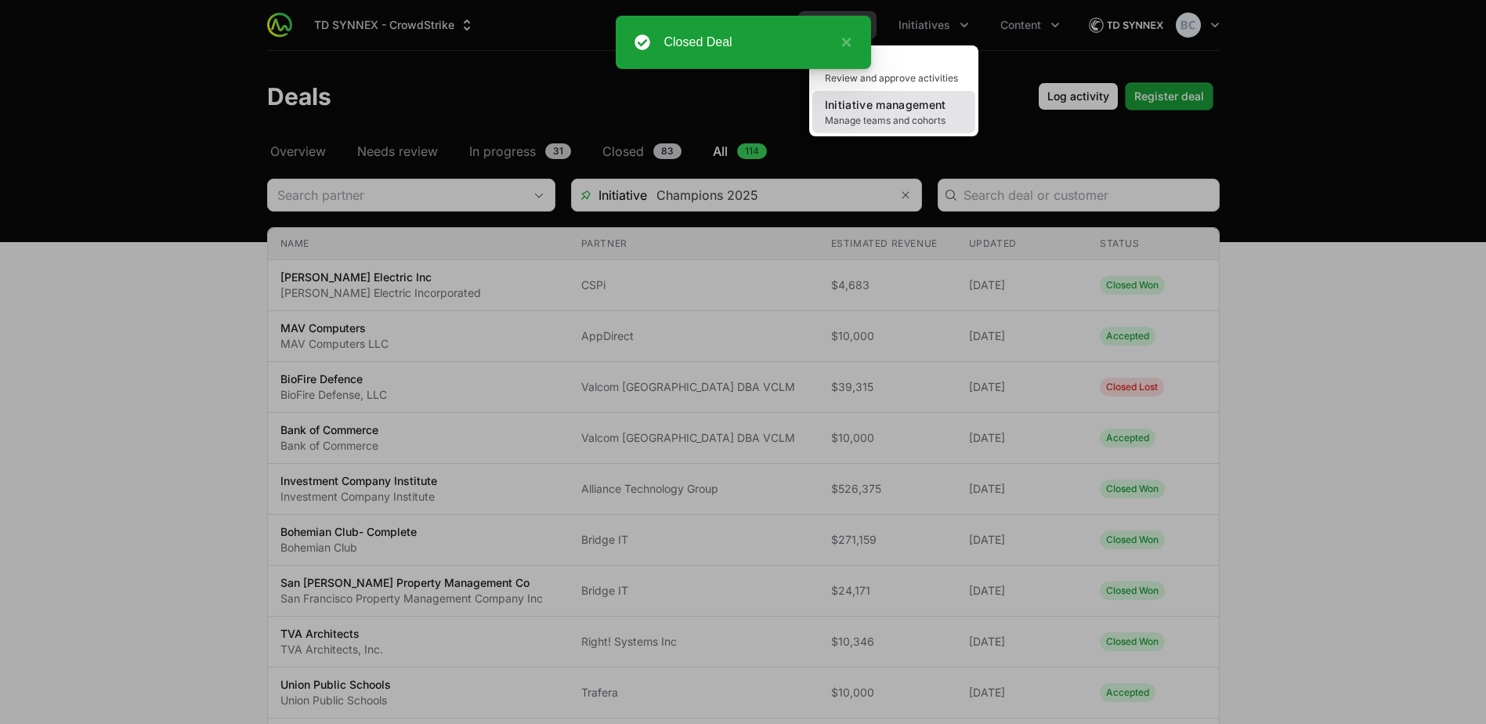
click at [902, 120] on span "Manage teams and cohorts" at bounding box center [894, 120] width 138 height 13
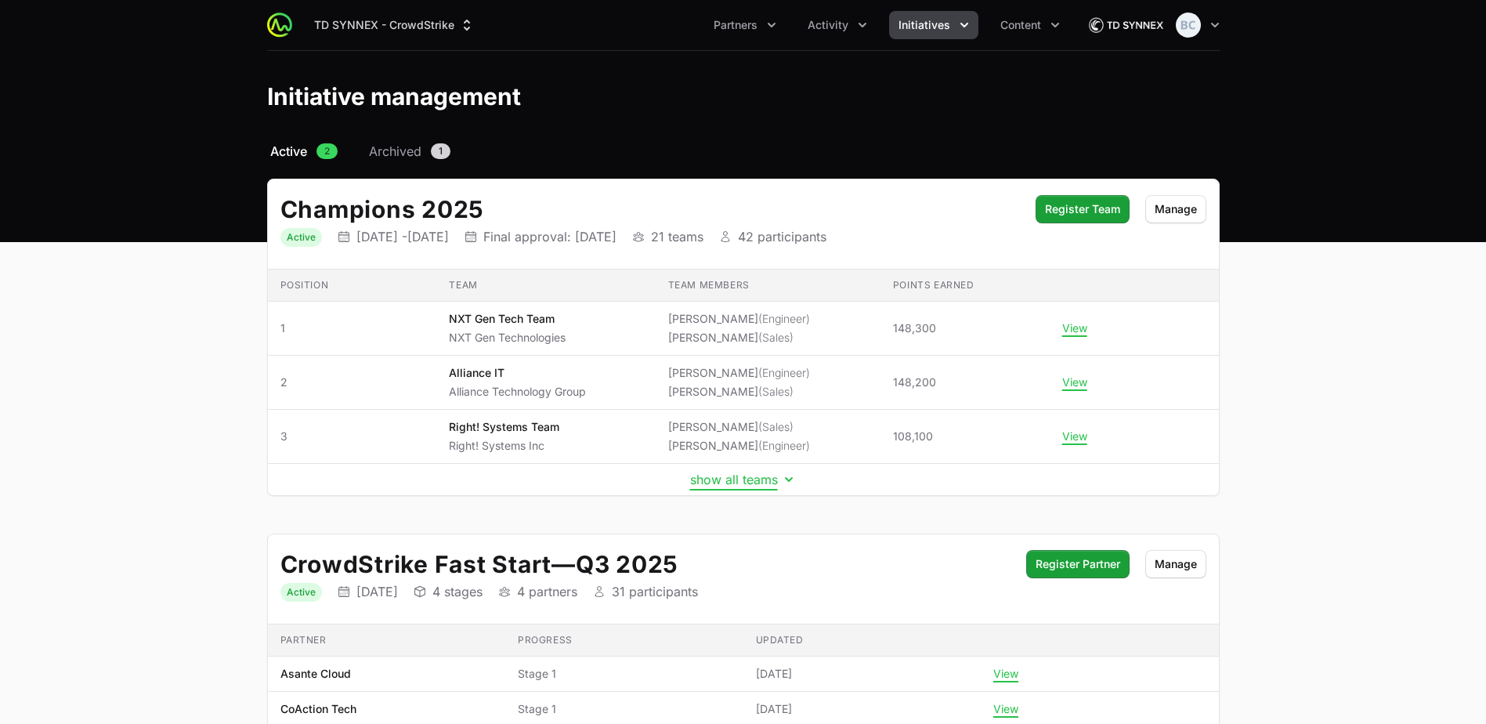
click at [726, 483] on button "show all teams" at bounding box center [743, 480] width 107 height 16
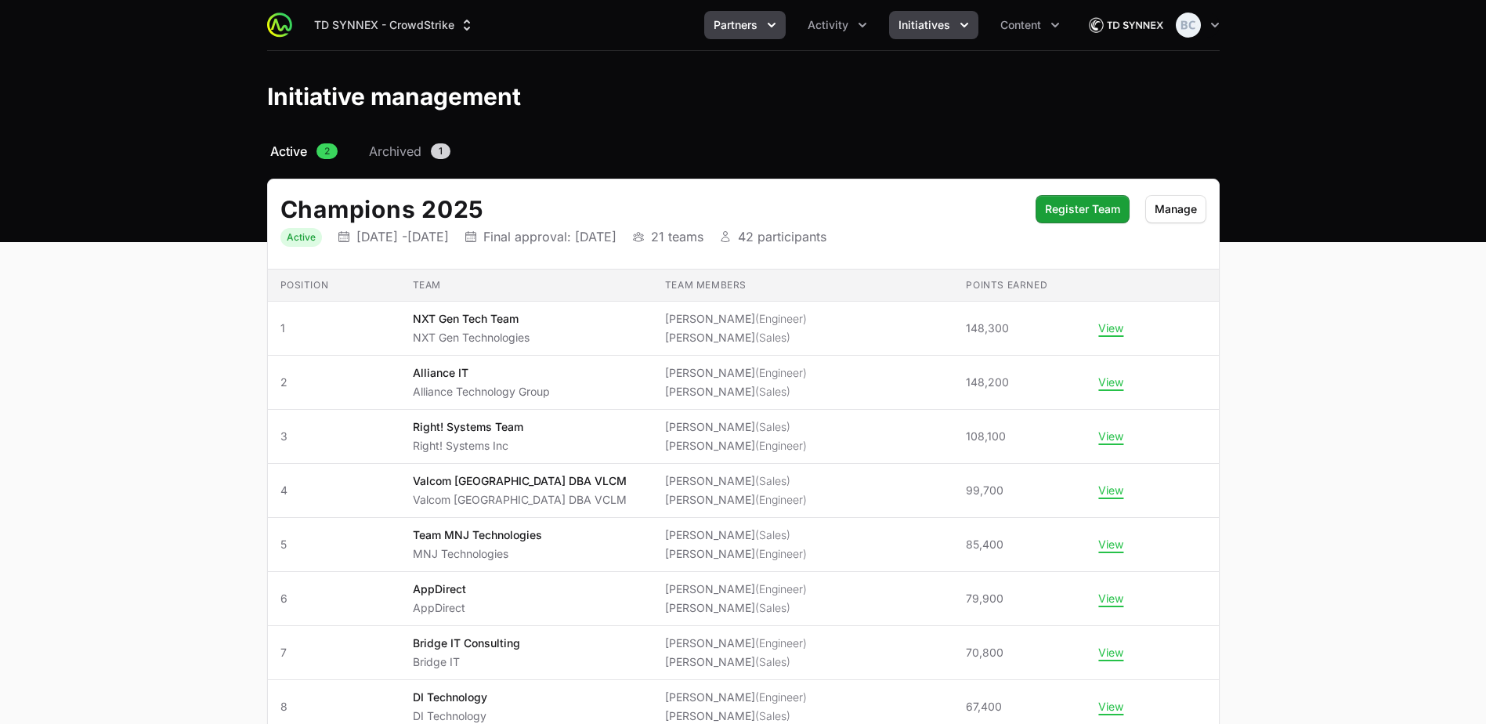
click at [764, 27] on button "Partners" at bounding box center [744, 25] width 81 height 28
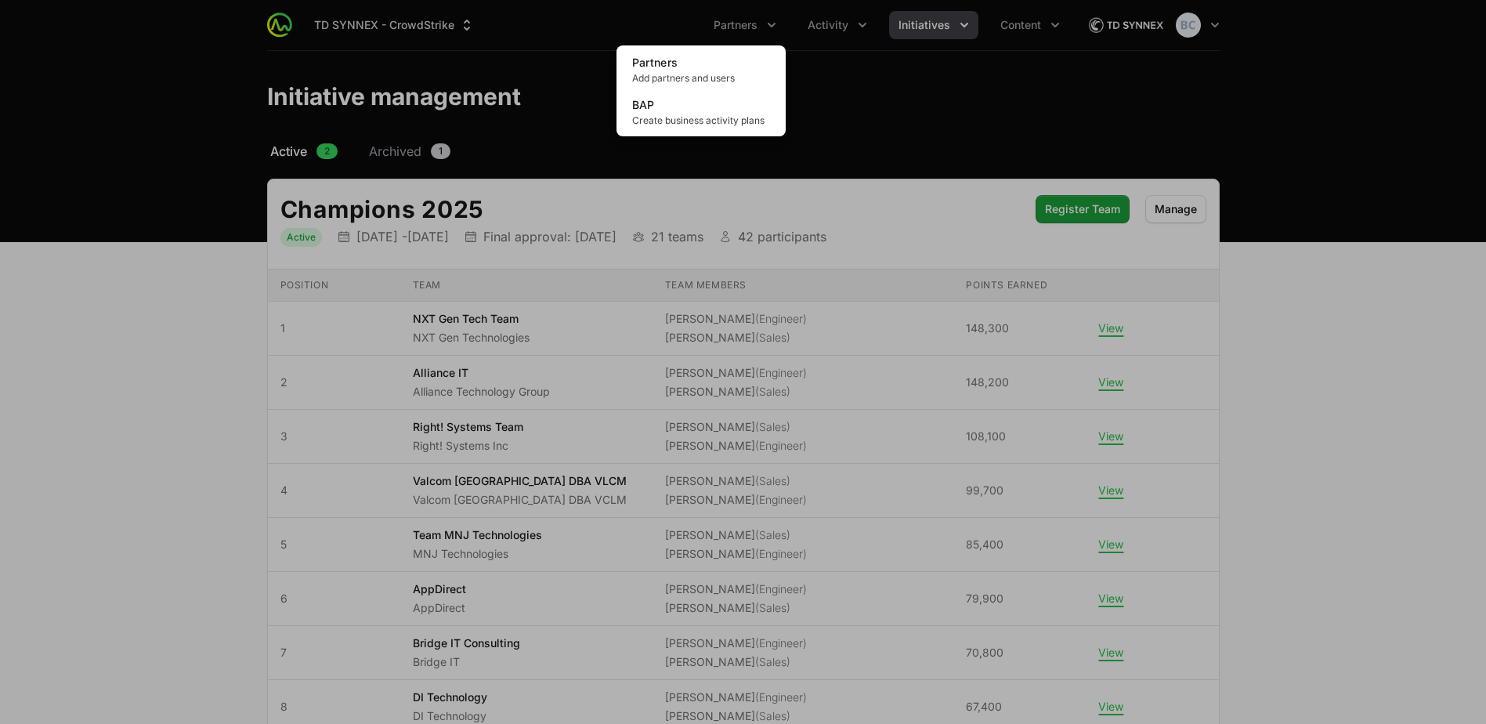
click at [840, 22] on div "Partners menu" at bounding box center [743, 362] width 1486 height 724
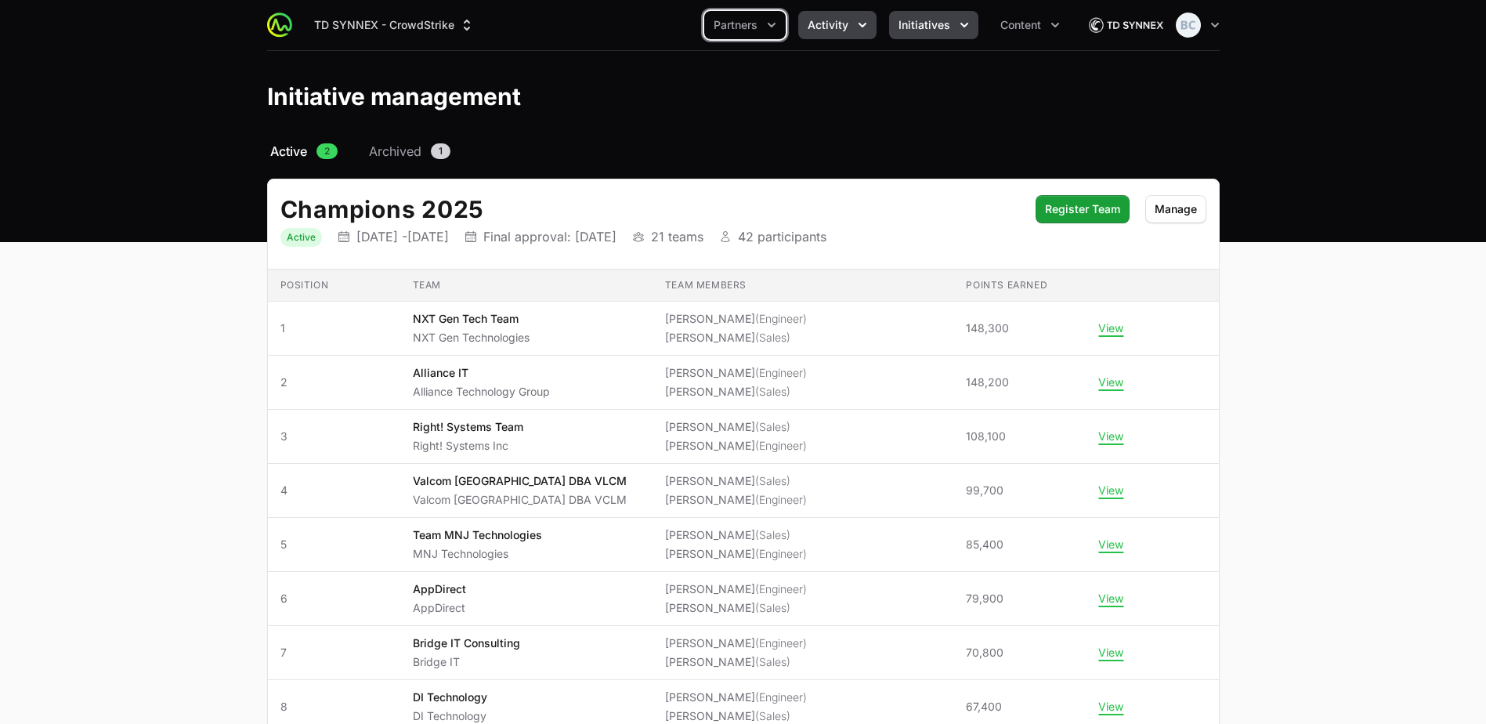
click at [855, 29] on icon "Activity menu" at bounding box center [863, 25] width 16 height 16
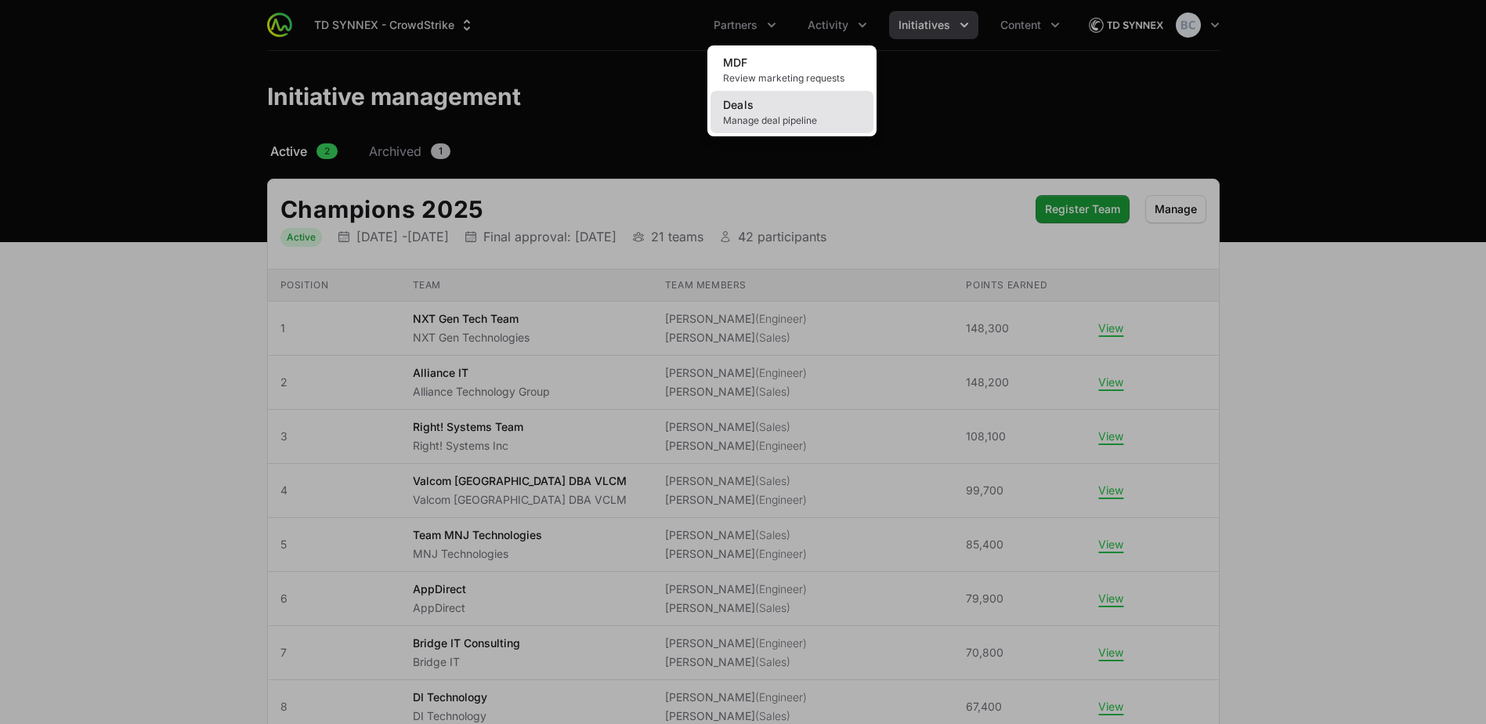
click at [815, 110] on link "Deals Manage deal pipeline" at bounding box center [791, 112] width 163 height 42
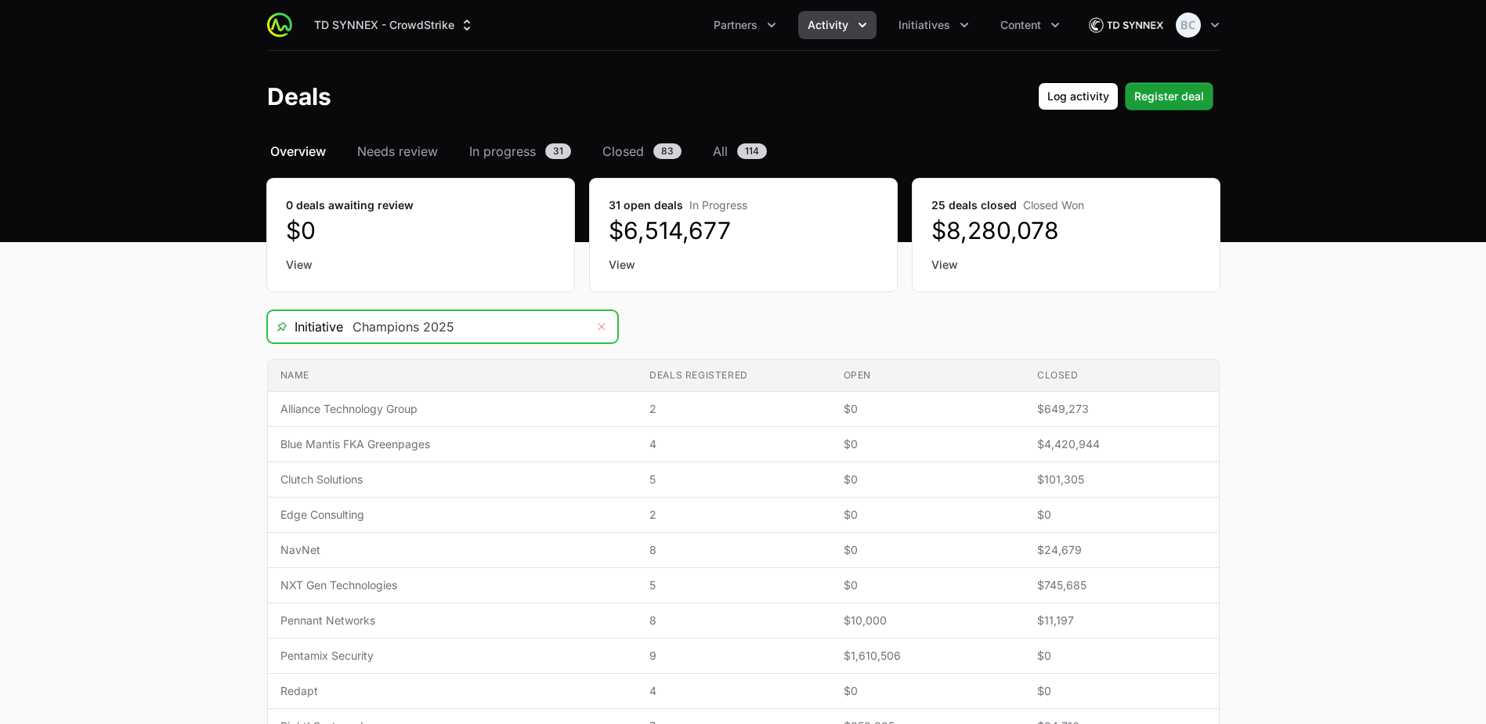
click at [610, 320] on button "Remove" at bounding box center [601, 326] width 31 height 31
click at [598, 329] on icon "Open" at bounding box center [601, 326] width 13 height 5
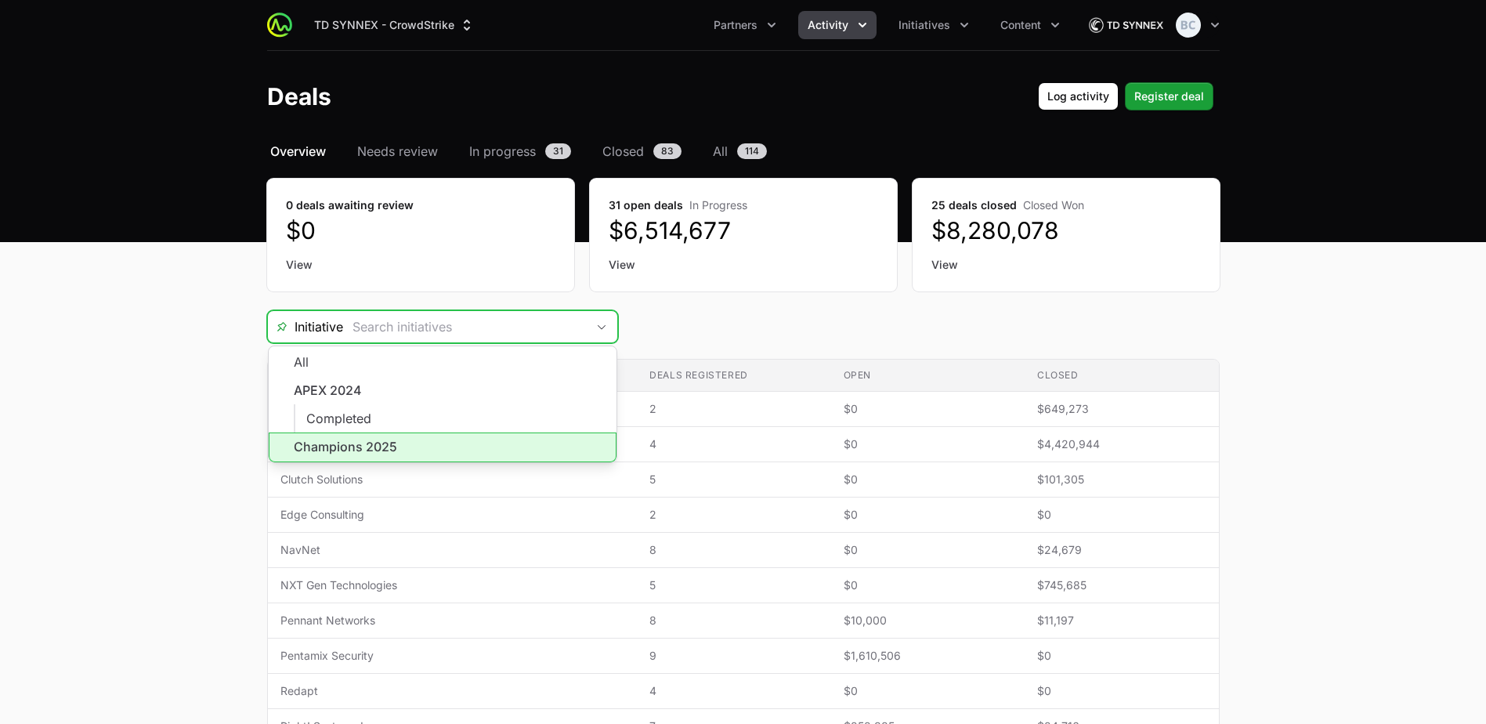
click at [388, 448] on li "Champions 2025" at bounding box center [443, 447] width 348 height 30
type input "Champions 2025"
click at [856, 25] on icon "Activity menu" at bounding box center [863, 25] width 16 height 16
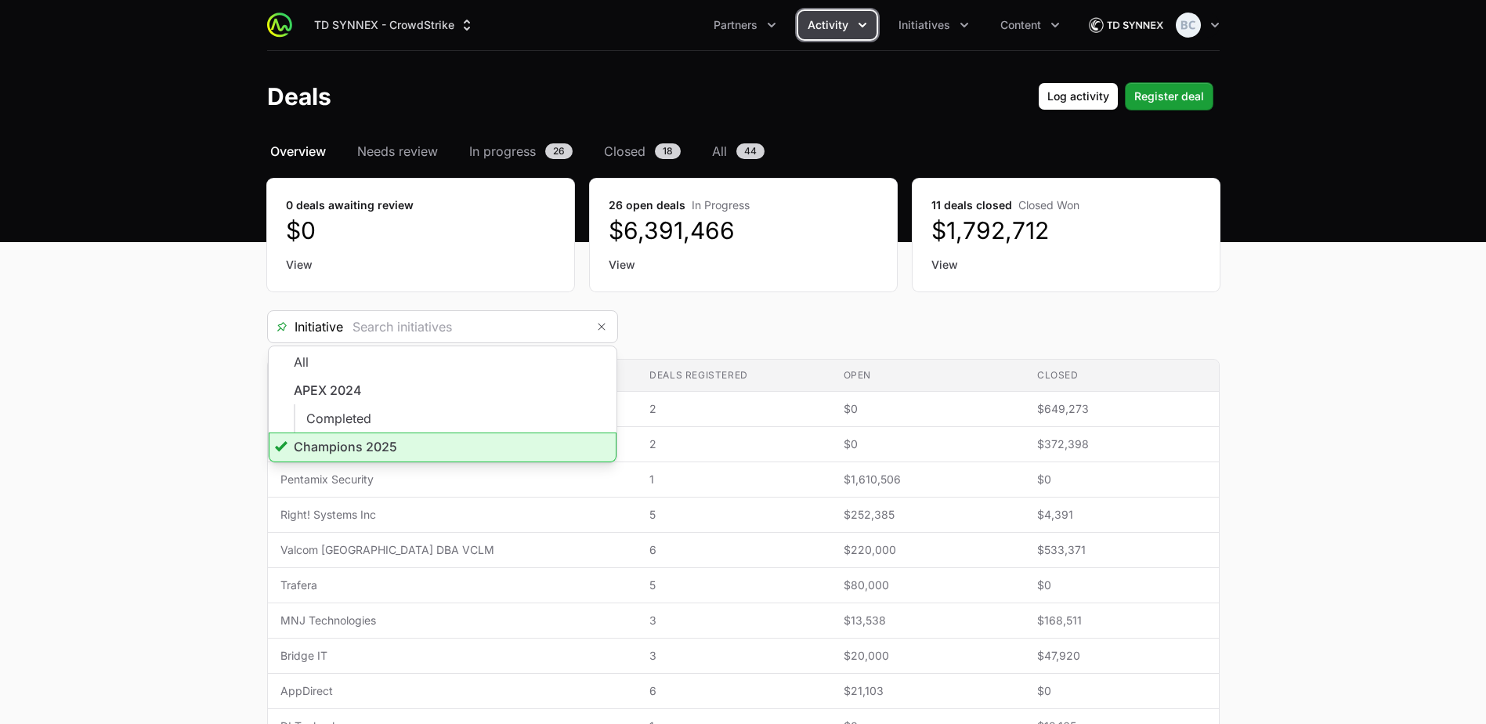
type input "Champions 2025"
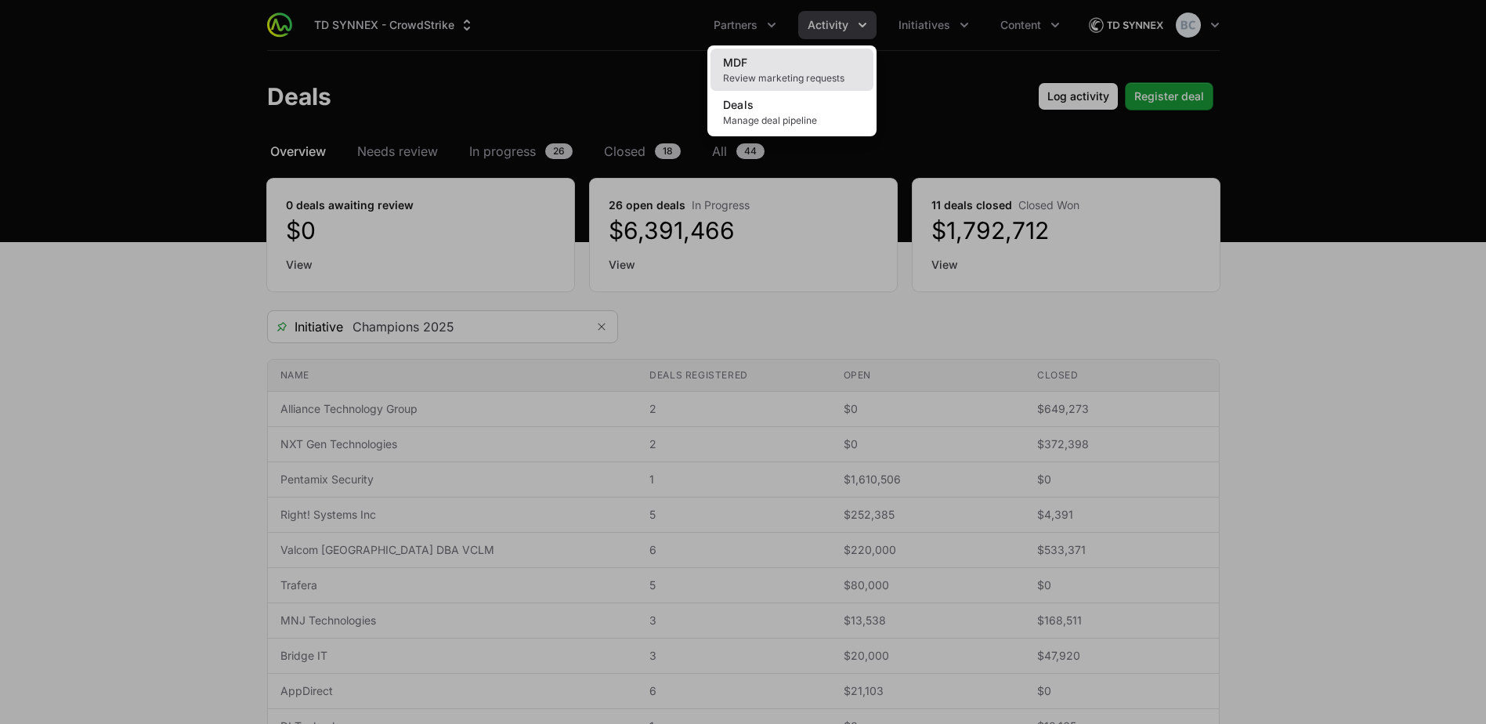
click at [807, 71] on link "MDF Review marketing requests" at bounding box center [791, 70] width 163 height 42
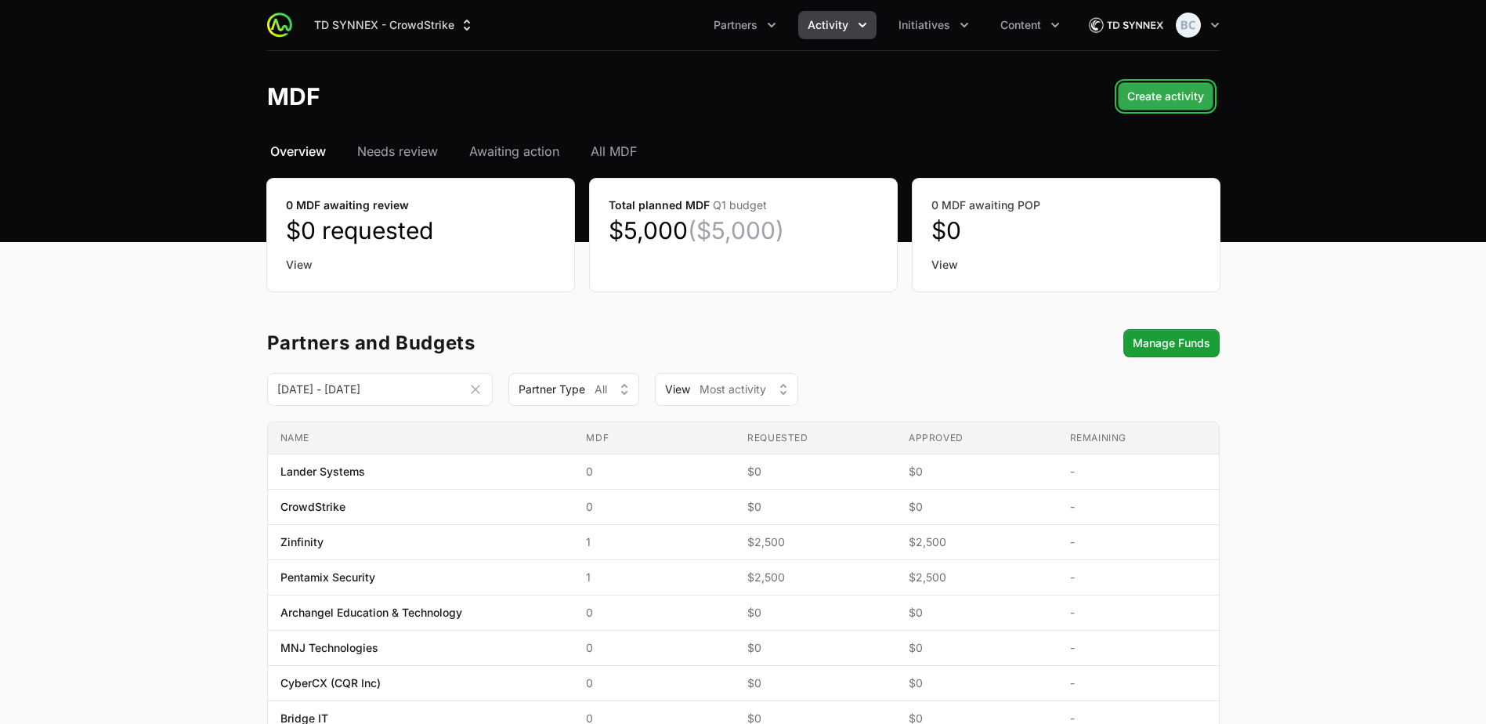
click at [1159, 102] on span "Create activity" at bounding box center [1165, 96] width 77 height 19
